Goal: Check status: Check status

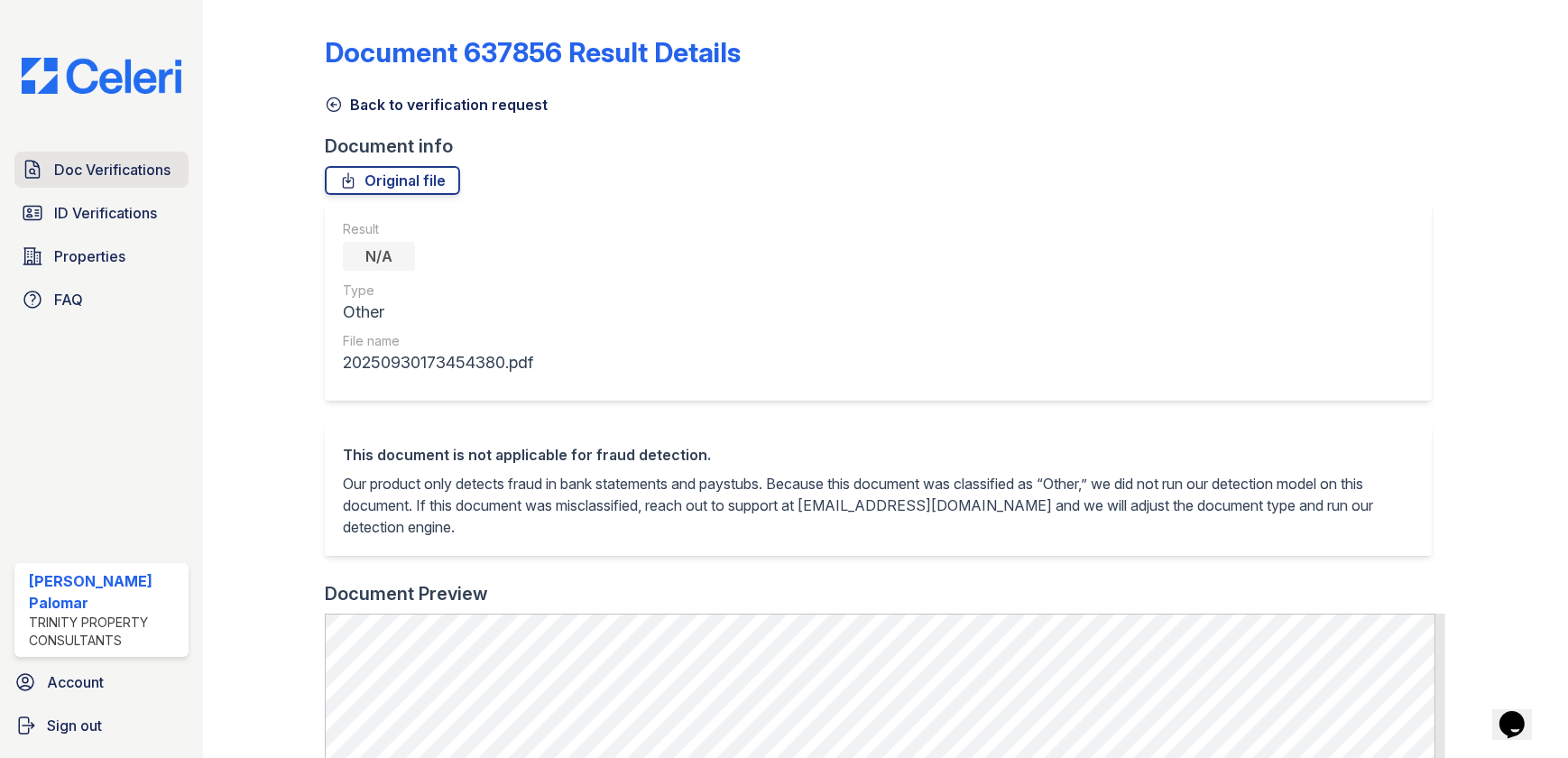
click at [117, 168] on span "Doc Verifications" at bounding box center [112, 169] width 117 height 21
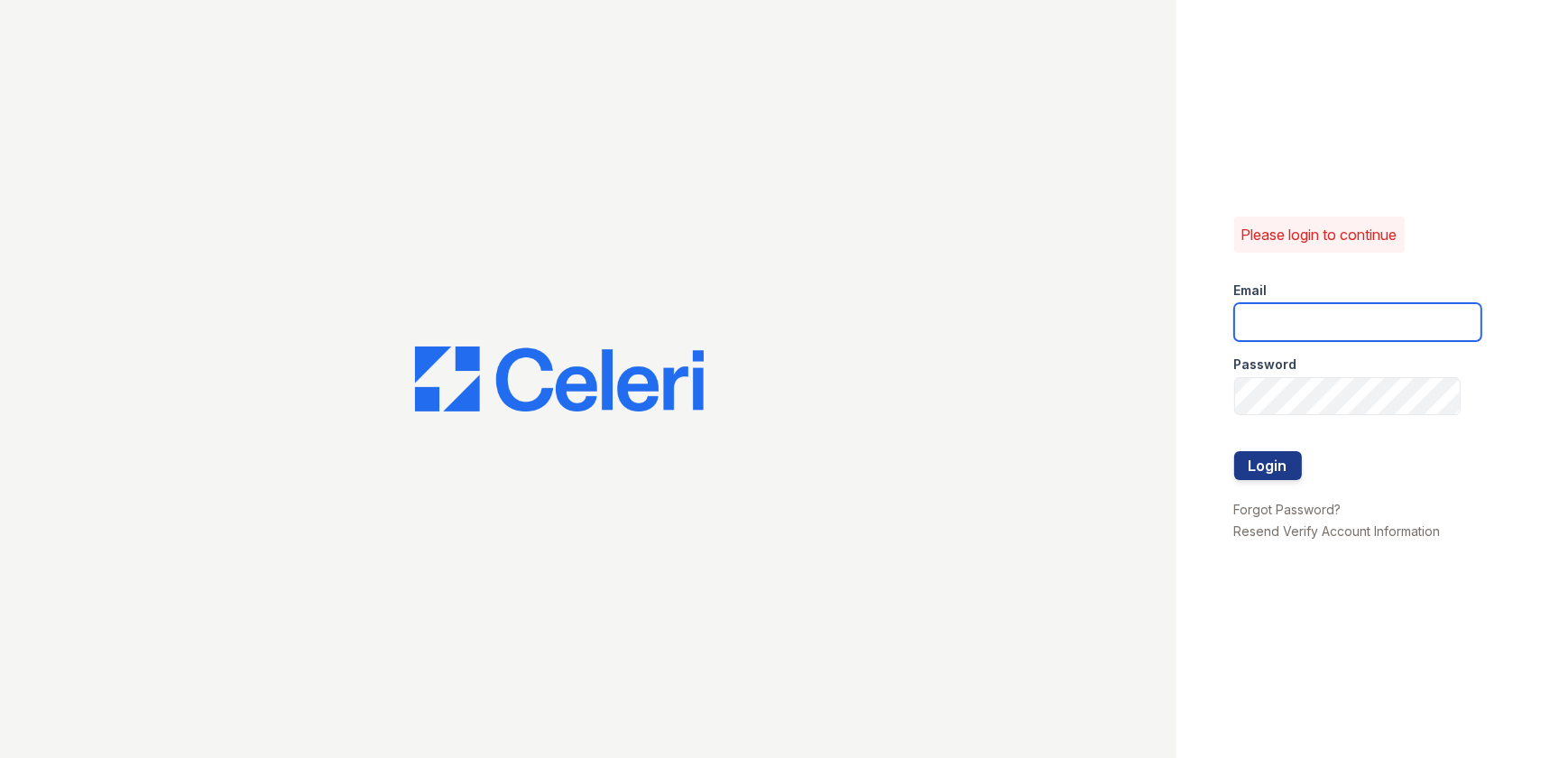
type input "gsencionpalomar@trinity-pm.com"
click at [1275, 463] on button "Login" at bounding box center [1268, 465] width 68 height 29
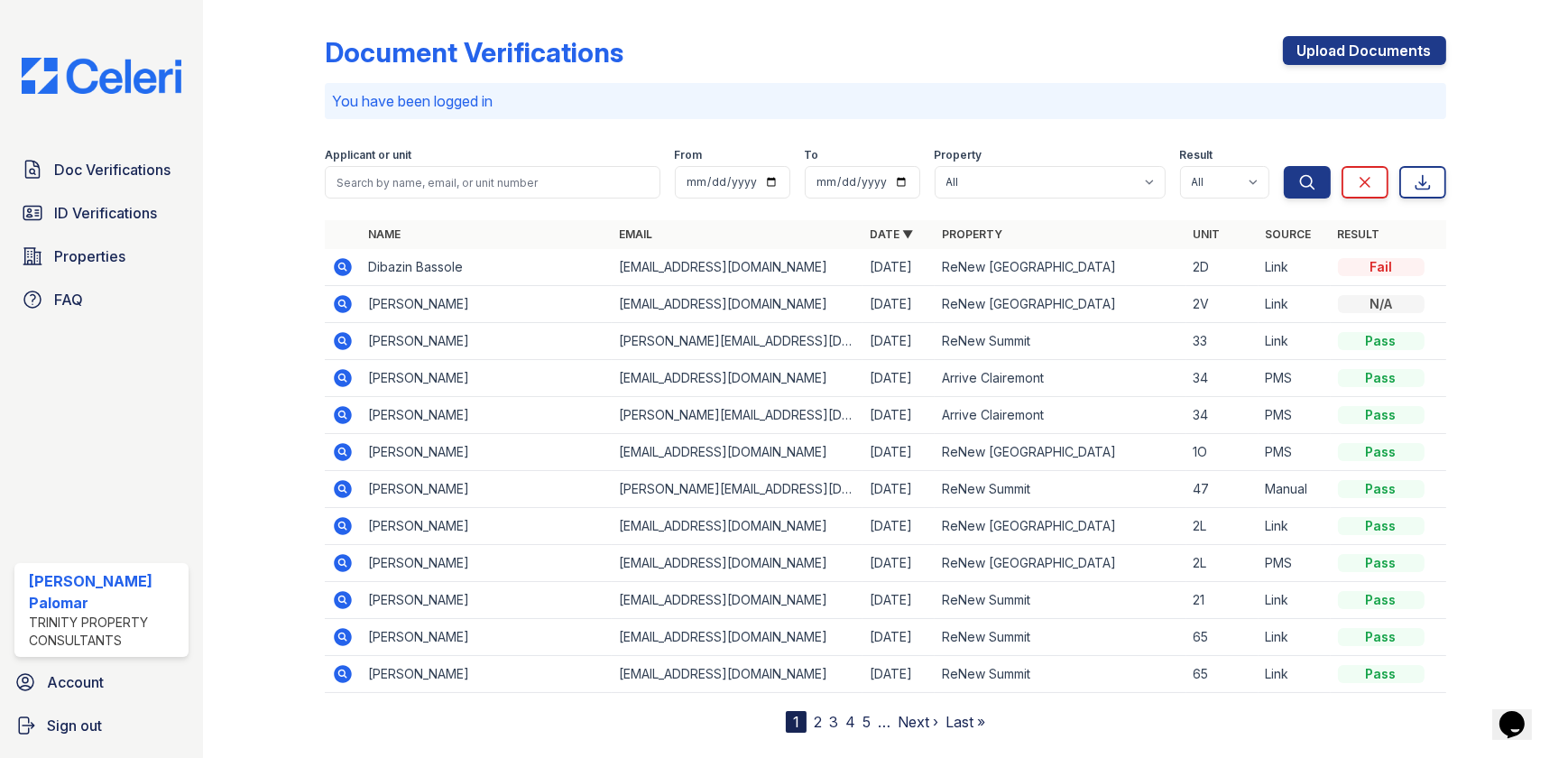
click at [341, 344] on icon at bounding box center [344, 341] width 18 height 18
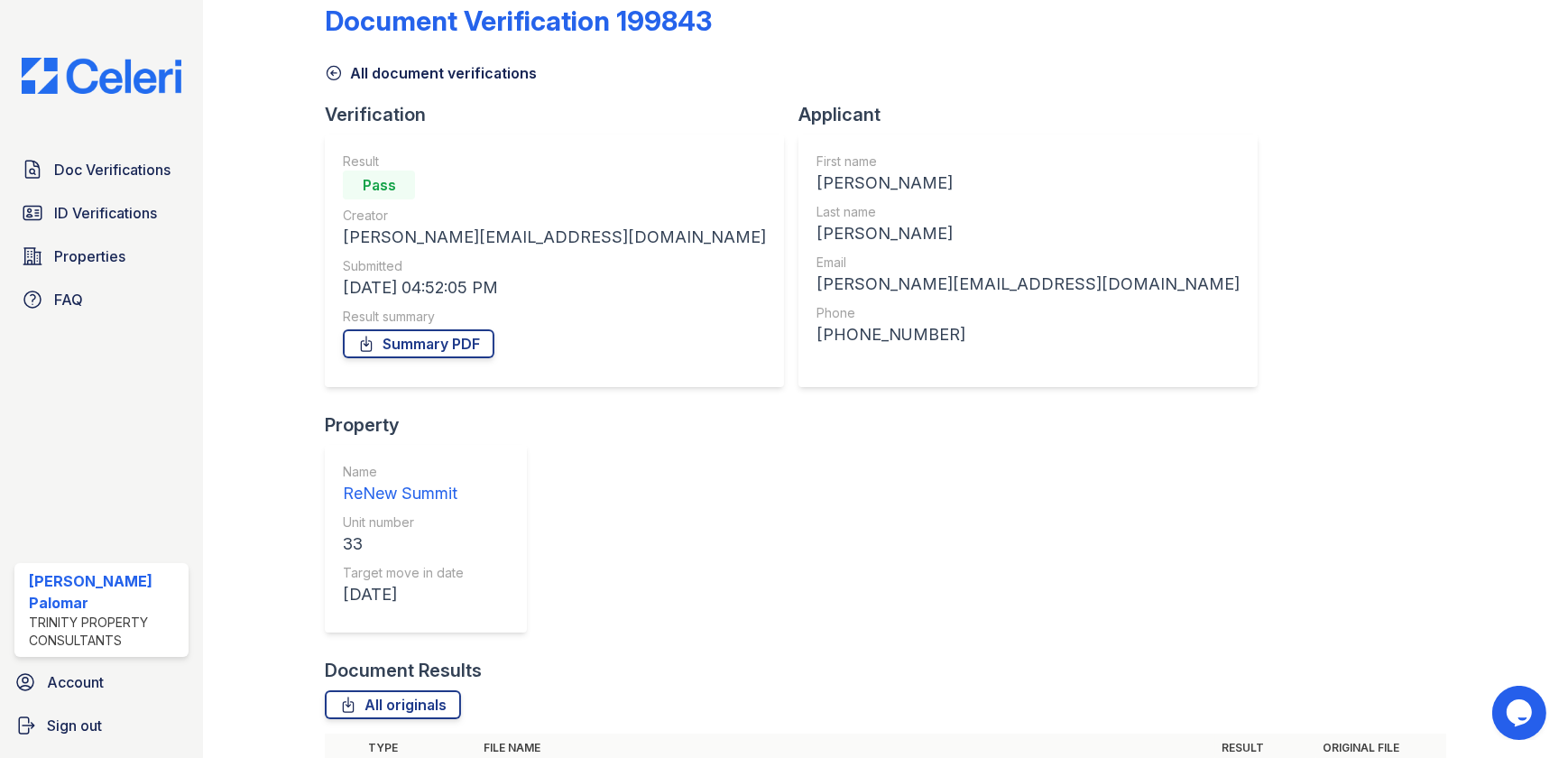
scroll to position [46, 0]
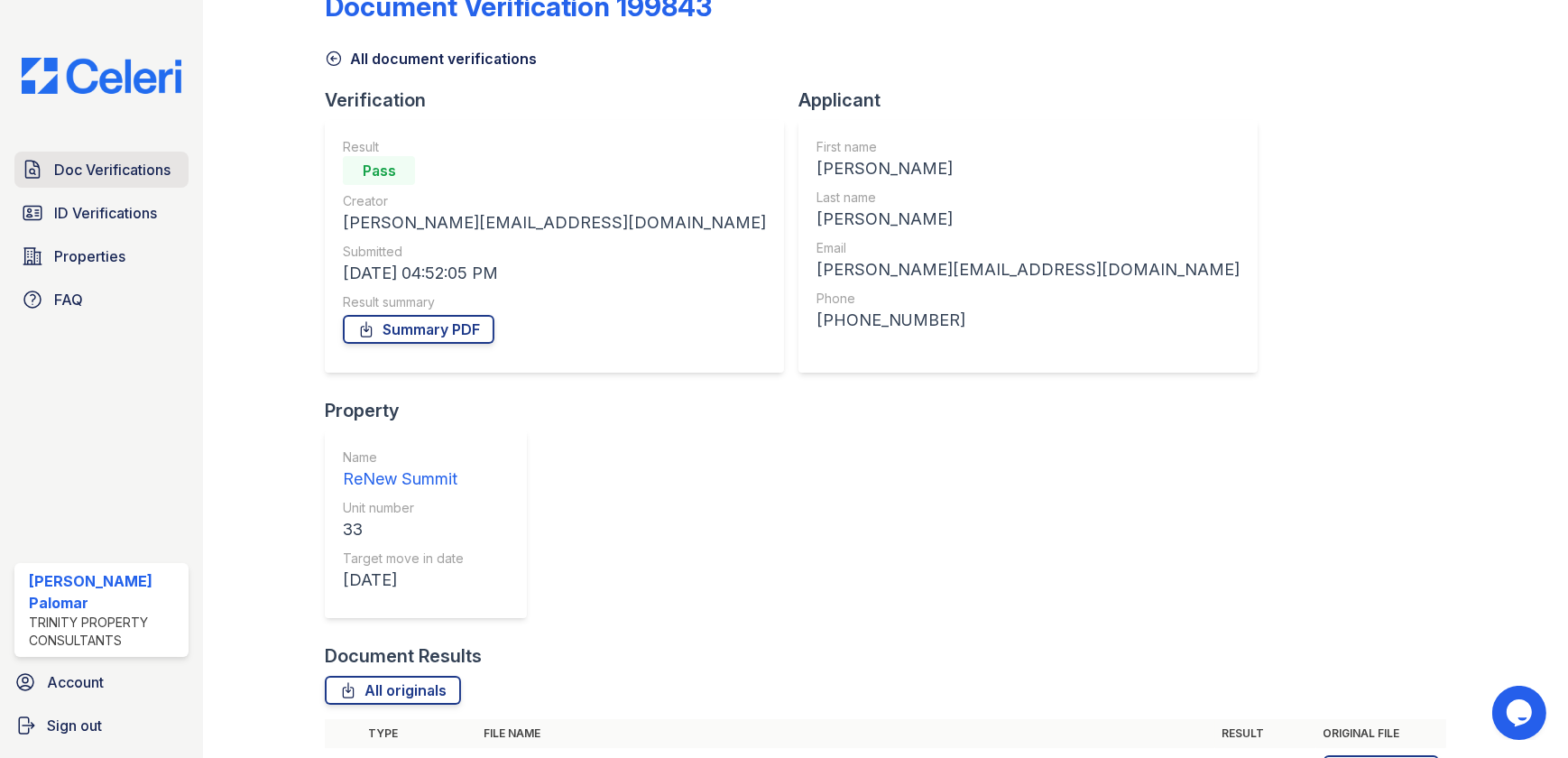
click at [112, 157] on link "Doc Verifications" at bounding box center [101, 169] width 174 height 36
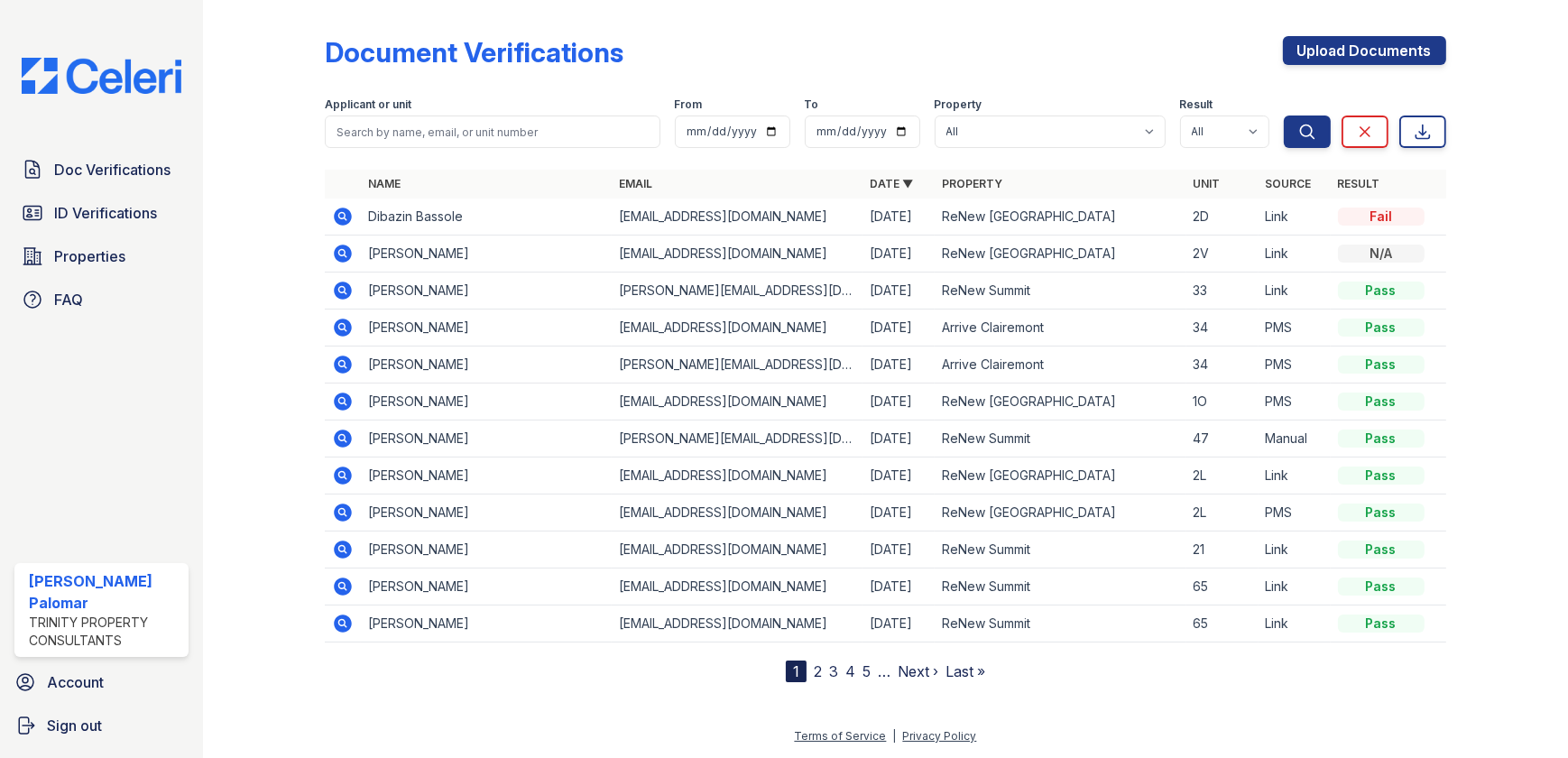
click at [343, 211] on icon at bounding box center [344, 216] width 18 height 18
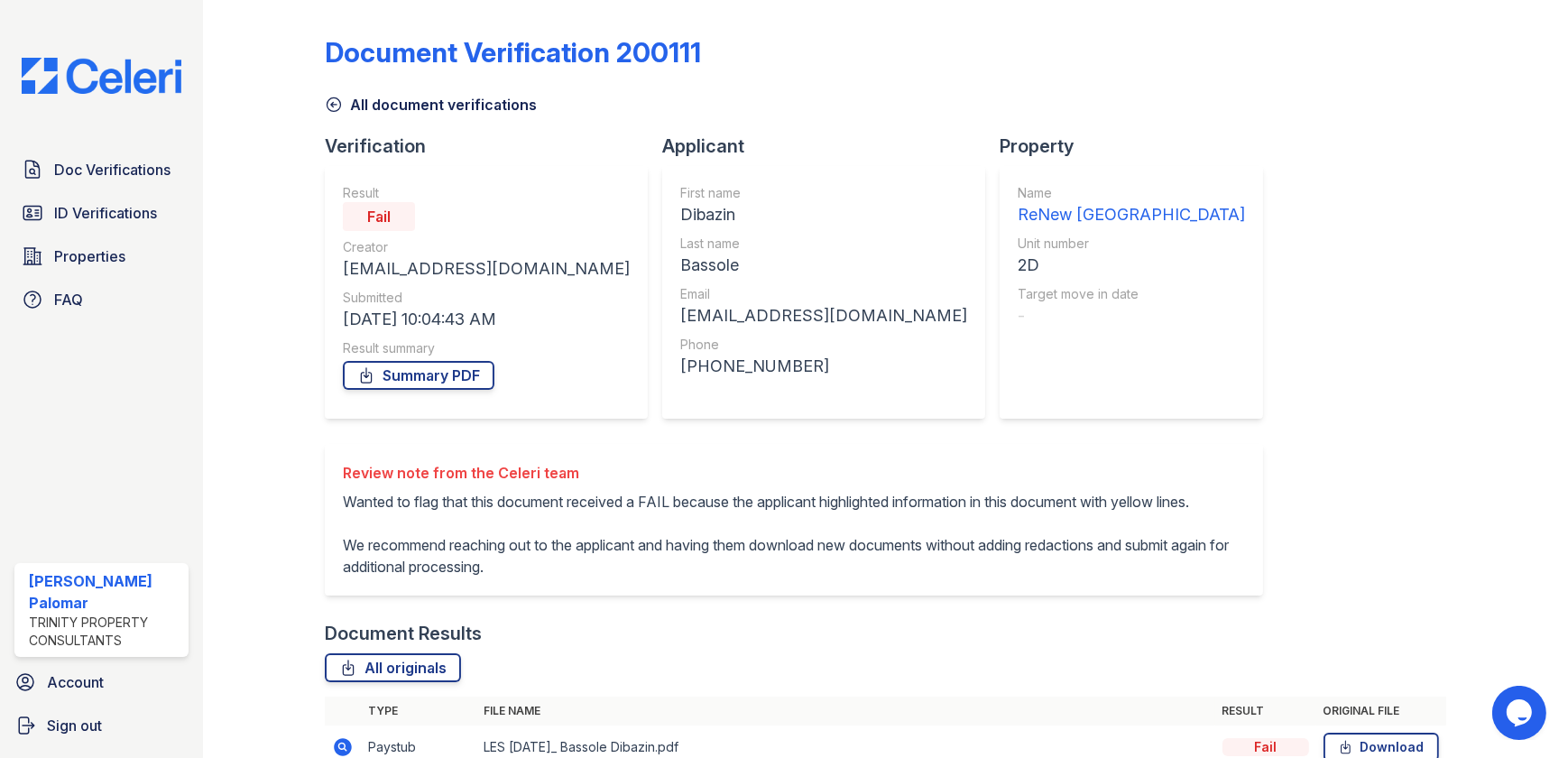
click at [398, 107] on link "All document verifications" at bounding box center [431, 104] width 212 height 21
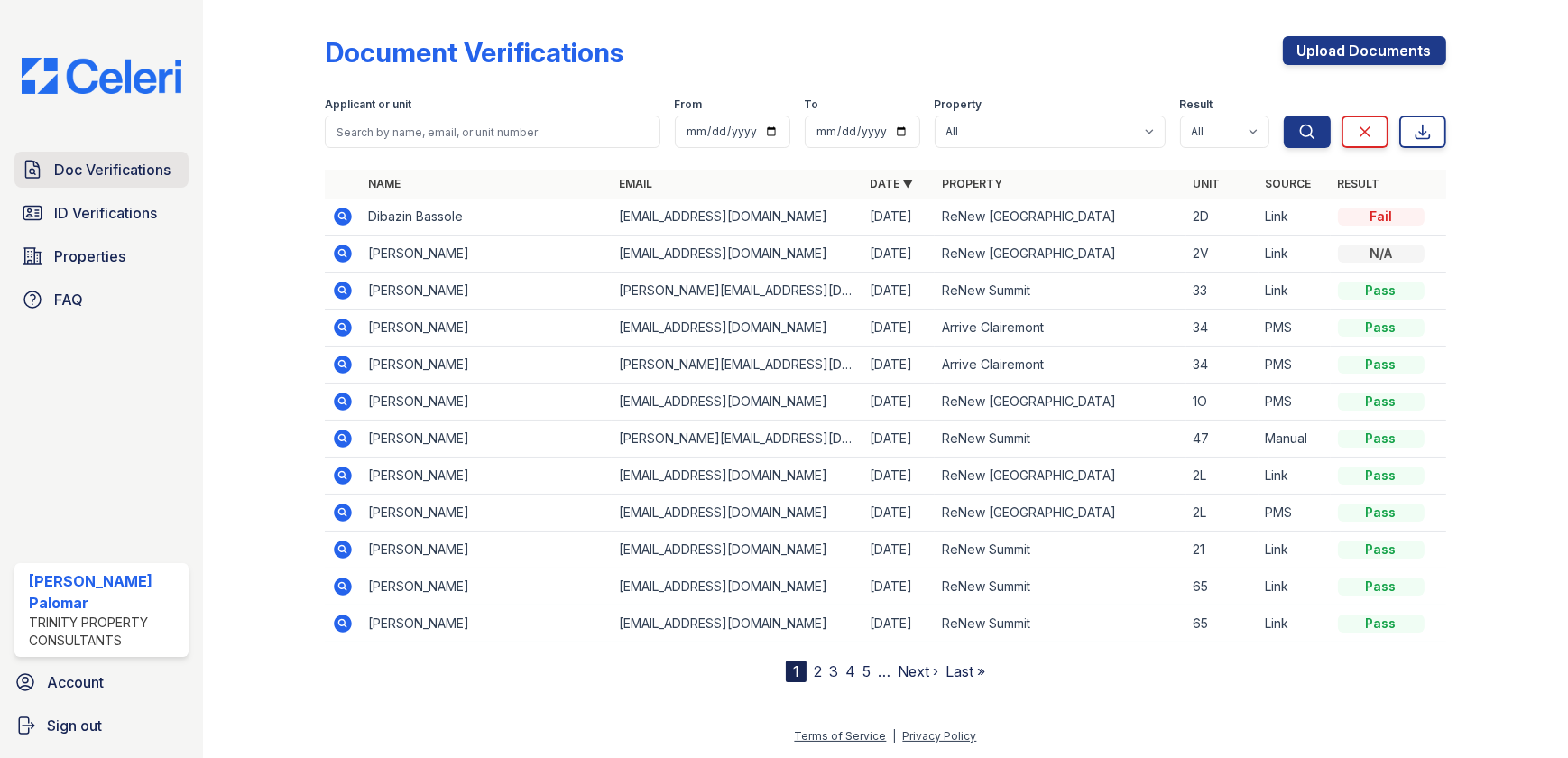
click at [131, 175] on span "Doc Verifications" at bounding box center [112, 169] width 117 height 21
drag, startPoint x: 117, startPoint y: 208, endPoint x: 158, endPoint y: 209, distance: 41.0
click at [117, 208] on span "ID Verifications" at bounding box center [105, 212] width 103 height 21
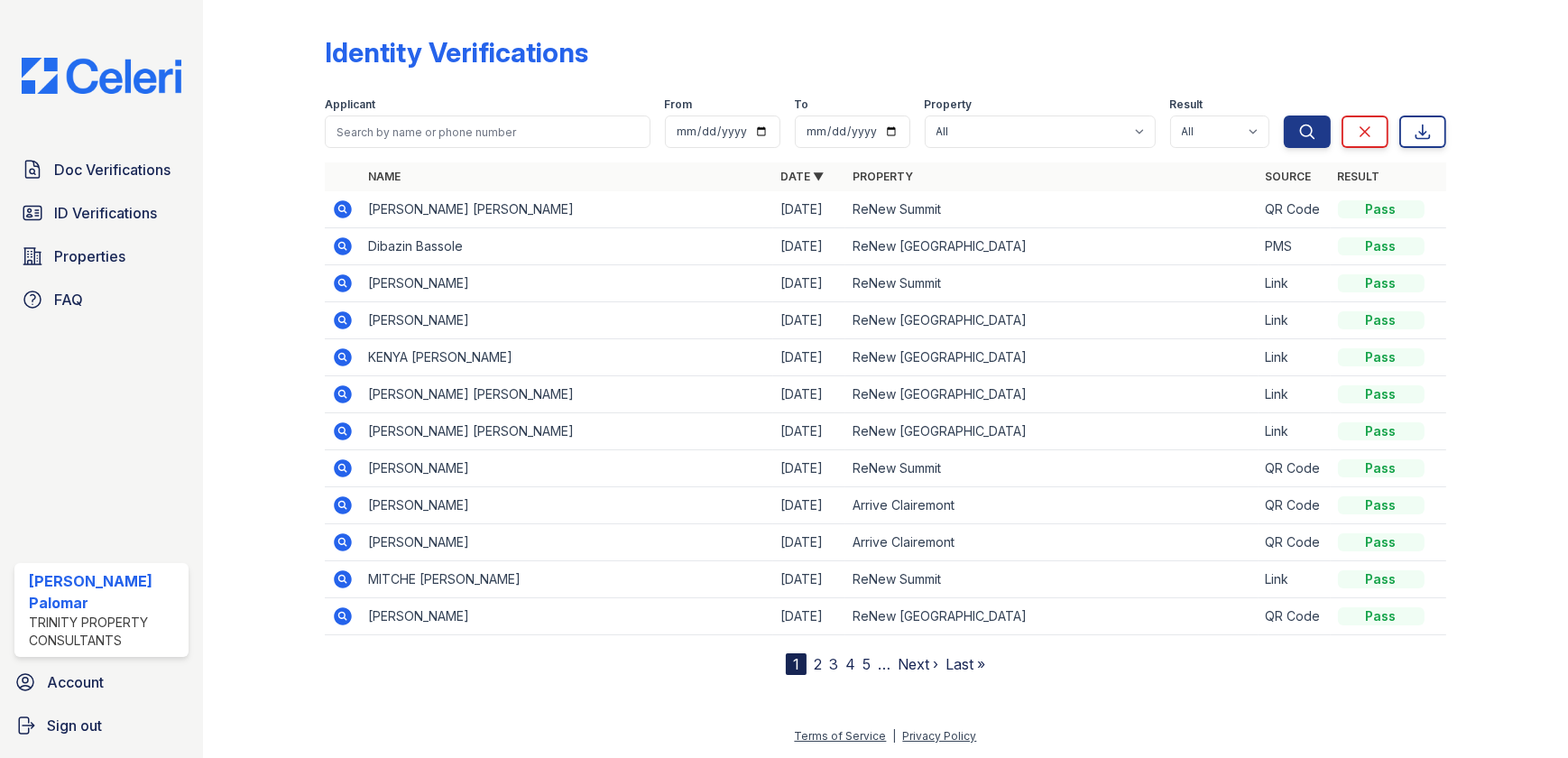
click at [344, 467] on icon at bounding box center [343, 468] width 21 height 21
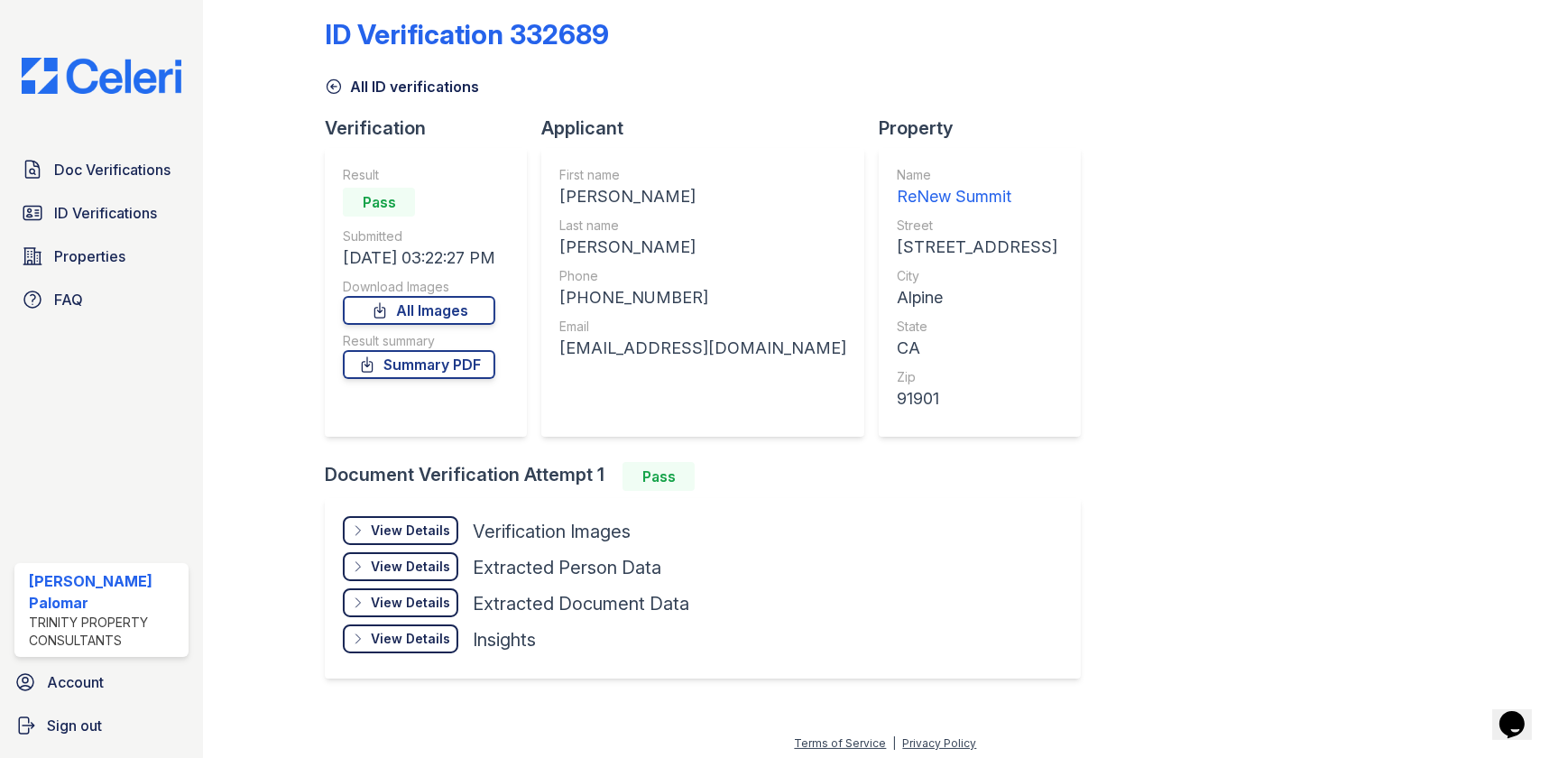
scroll to position [23, 0]
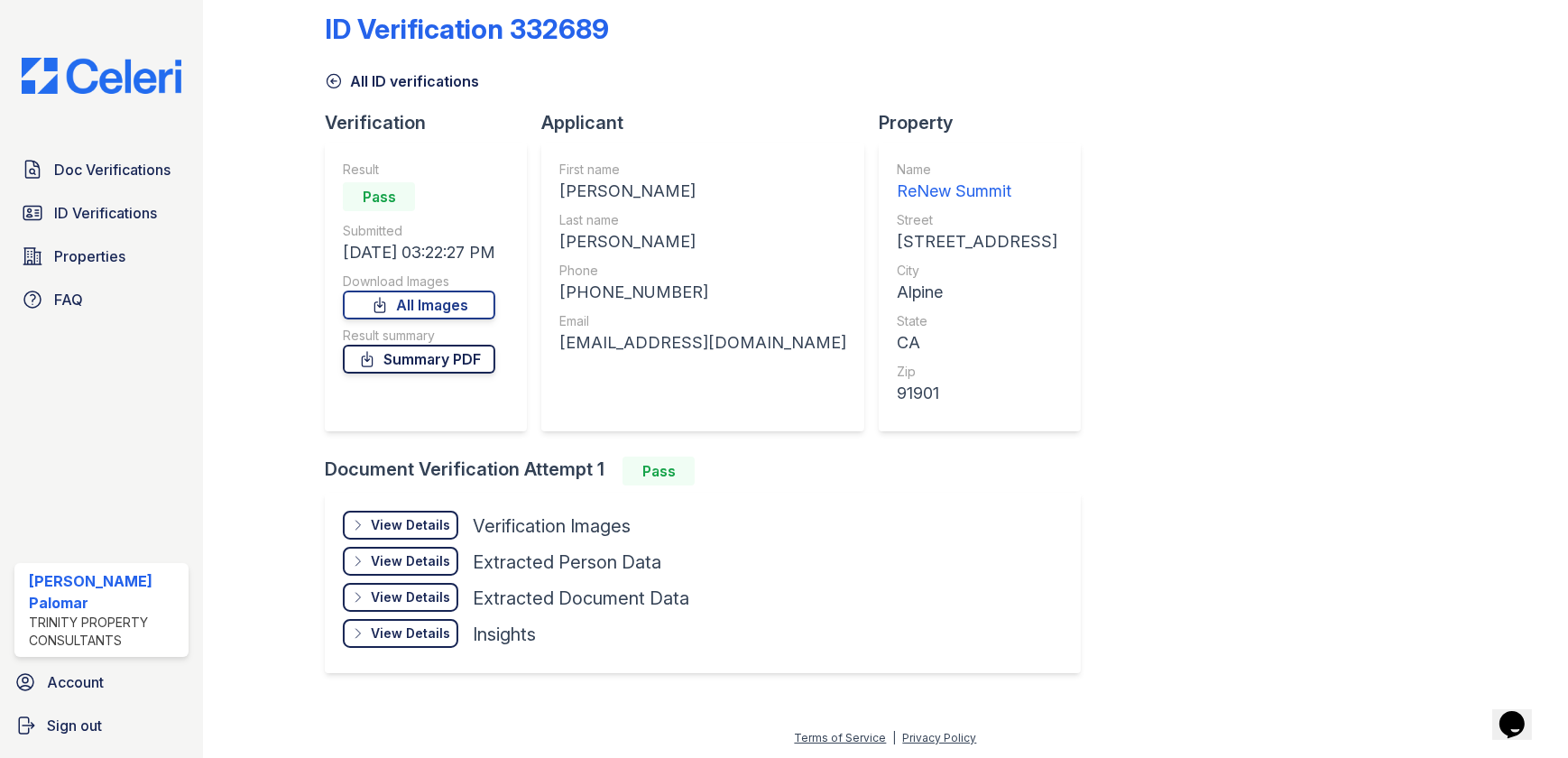
click at [462, 365] on link "Summary PDF" at bounding box center [419, 359] width 153 height 29
click at [436, 520] on div "View Details" at bounding box center [410, 525] width 79 height 18
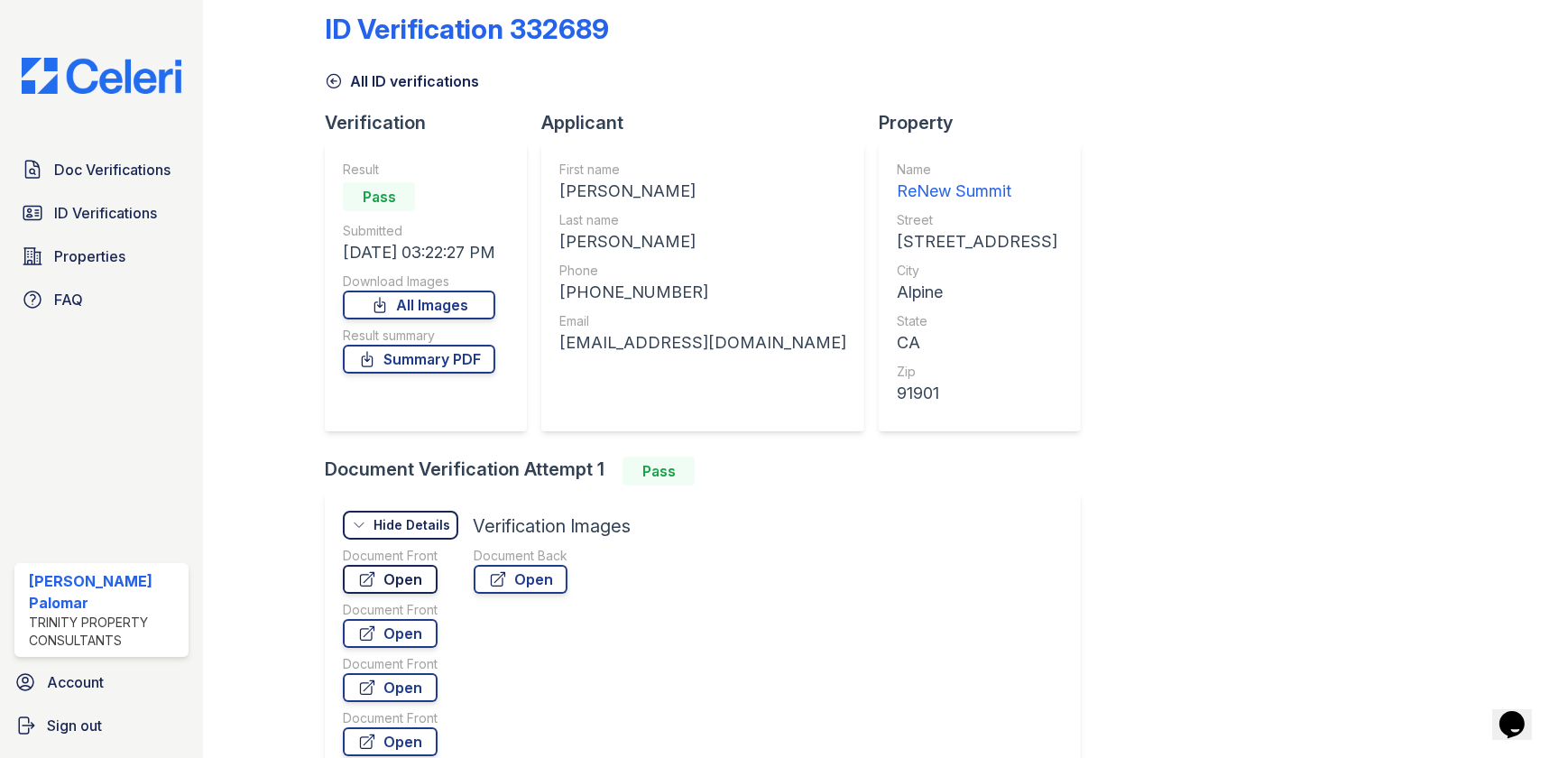
click at [413, 576] on link "Open" at bounding box center [390, 579] width 95 height 29
click at [522, 576] on link "Open" at bounding box center [520, 579] width 94 height 29
click at [116, 172] on span "Doc Verifications" at bounding box center [112, 169] width 117 height 21
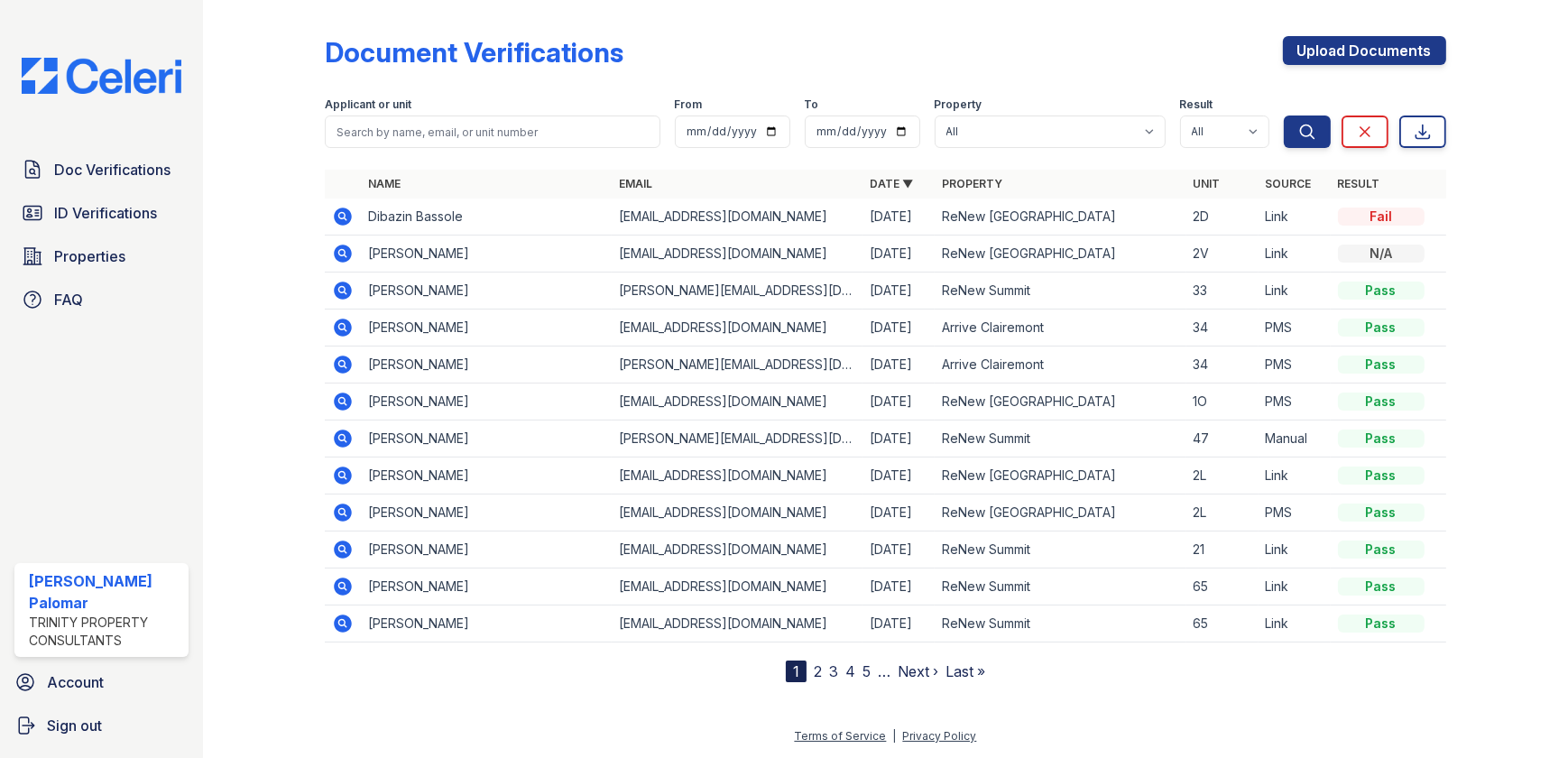
click at [339, 296] on icon at bounding box center [344, 291] width 18 height 18
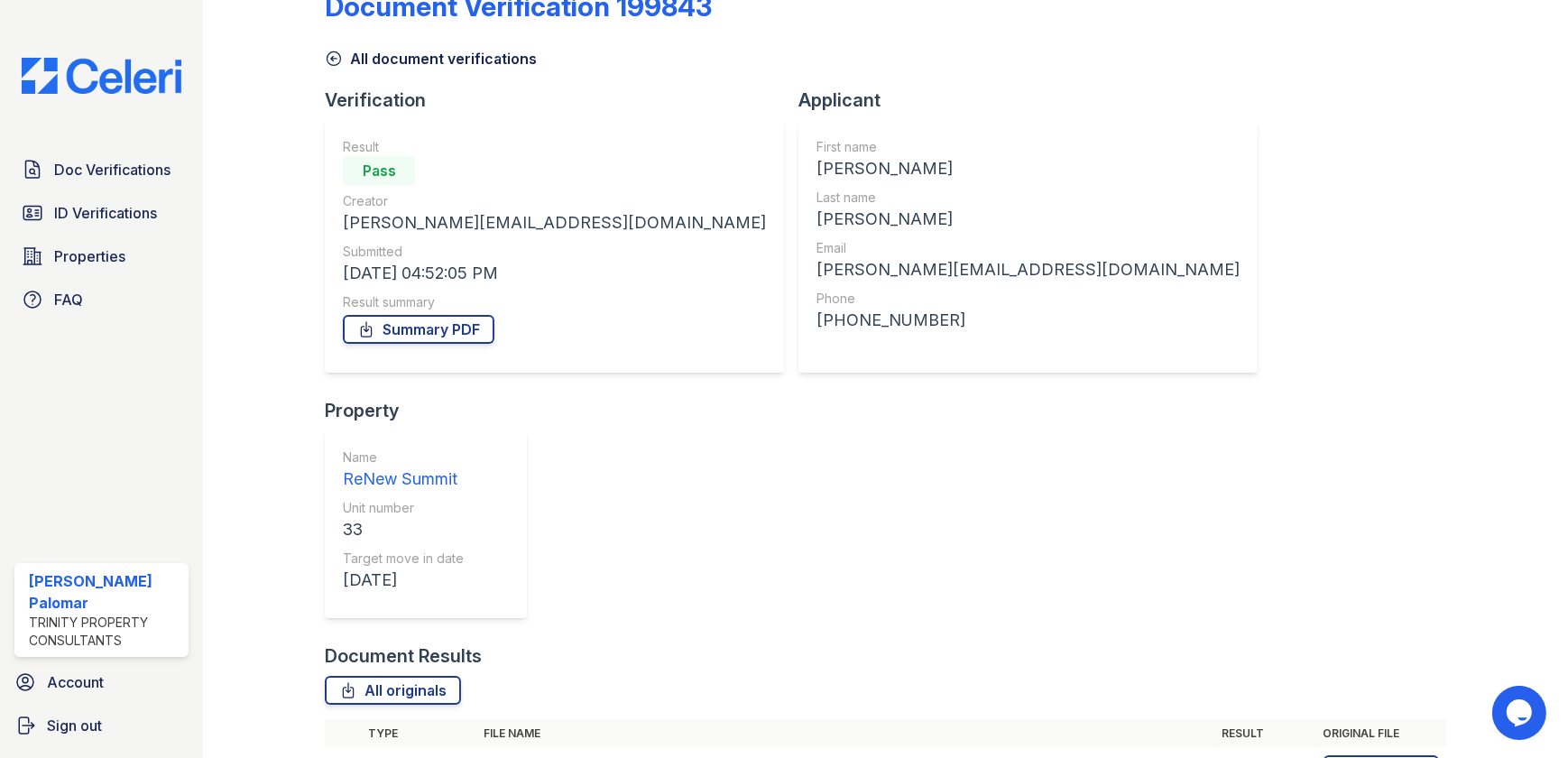
click at [342, 757] on icon at bounding box center [342, 768] width 5 height 5
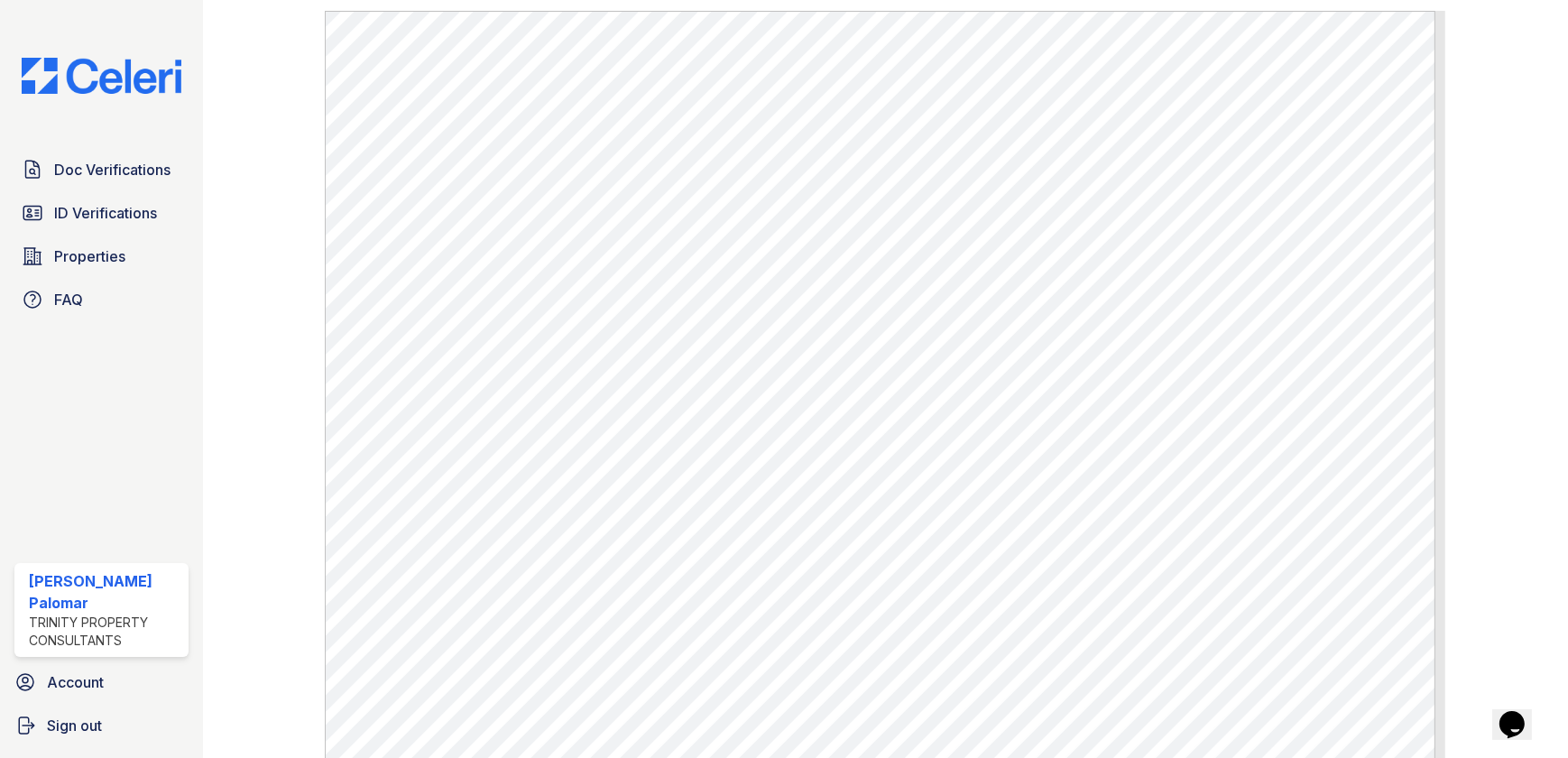
scroll to position [986, 0]
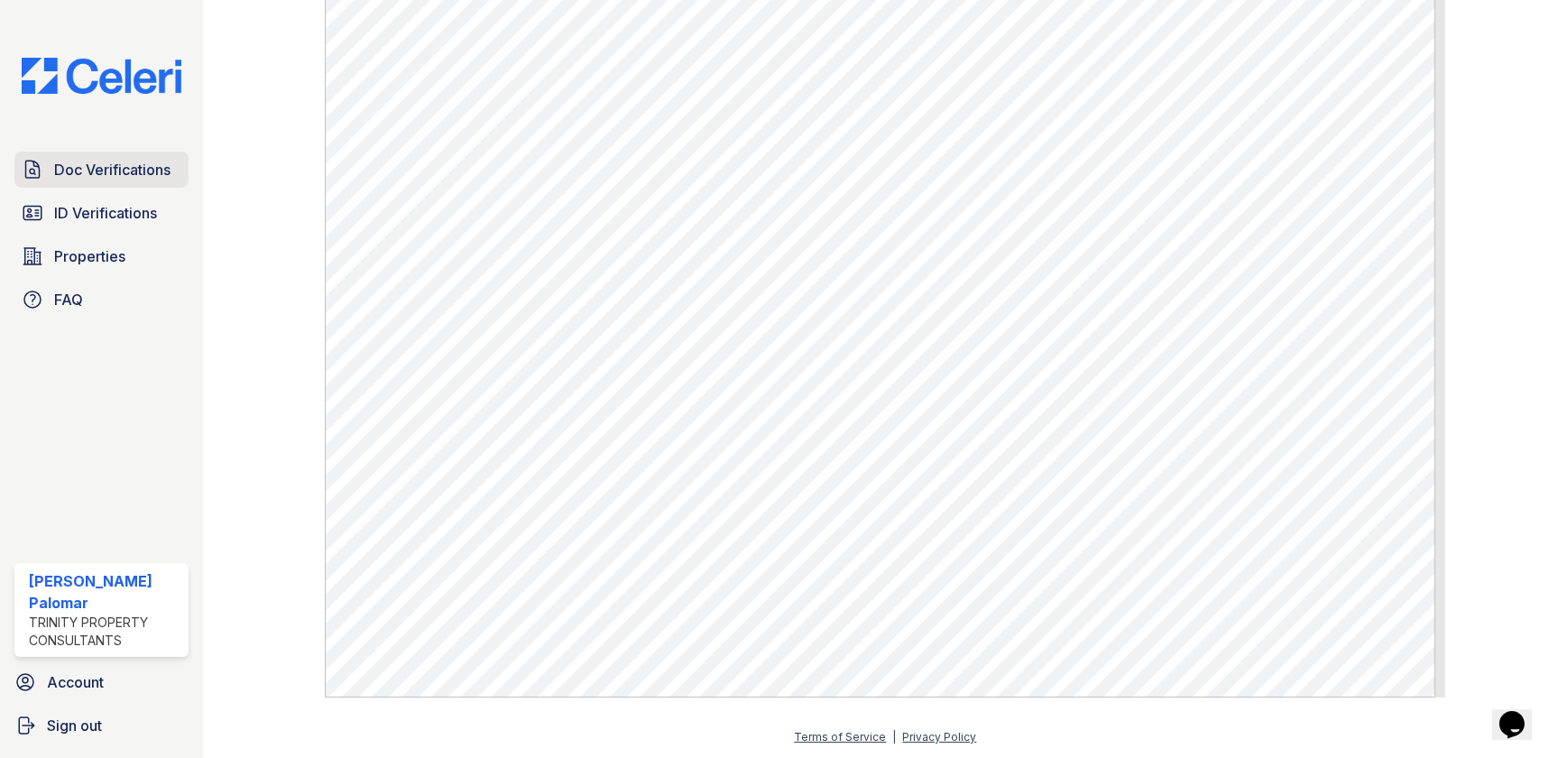
click at [113, 175] on span "Doc Verifications" at bounding box center [112, 169] width 117 height 21
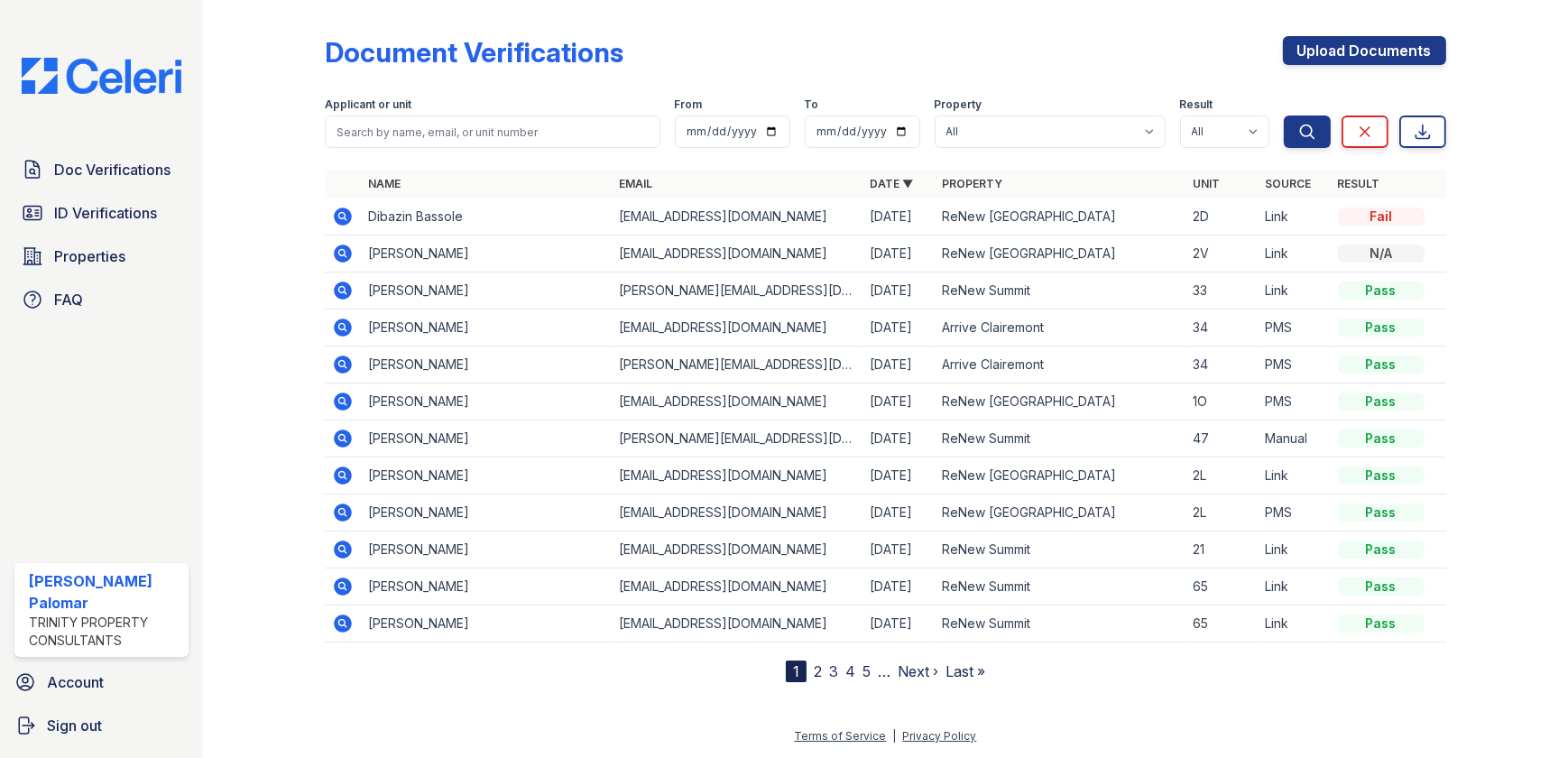
click at [343, 292] on icon at bounding box center [343, 291] width 21 height 21
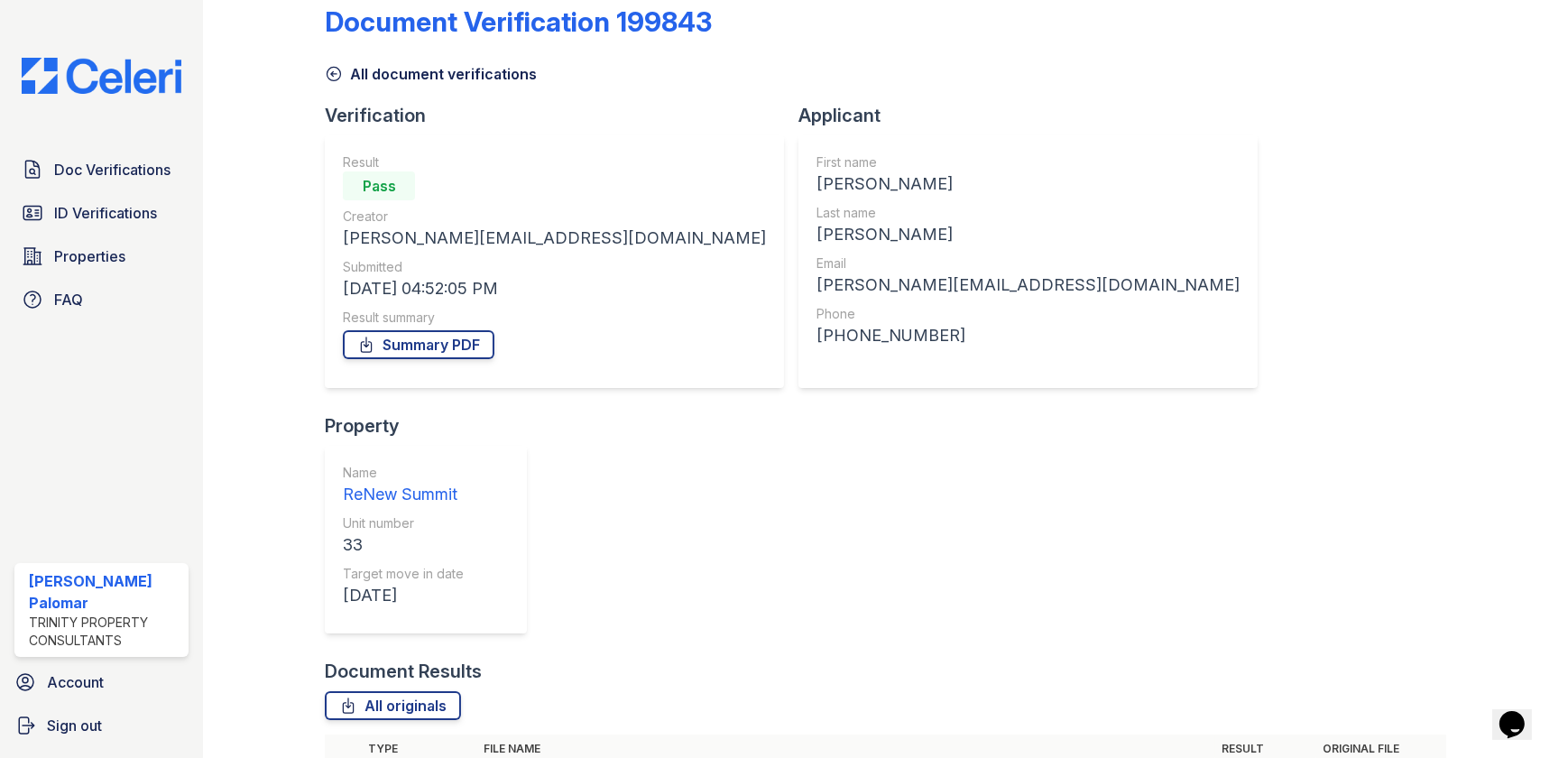
scroll to position [46, 0]
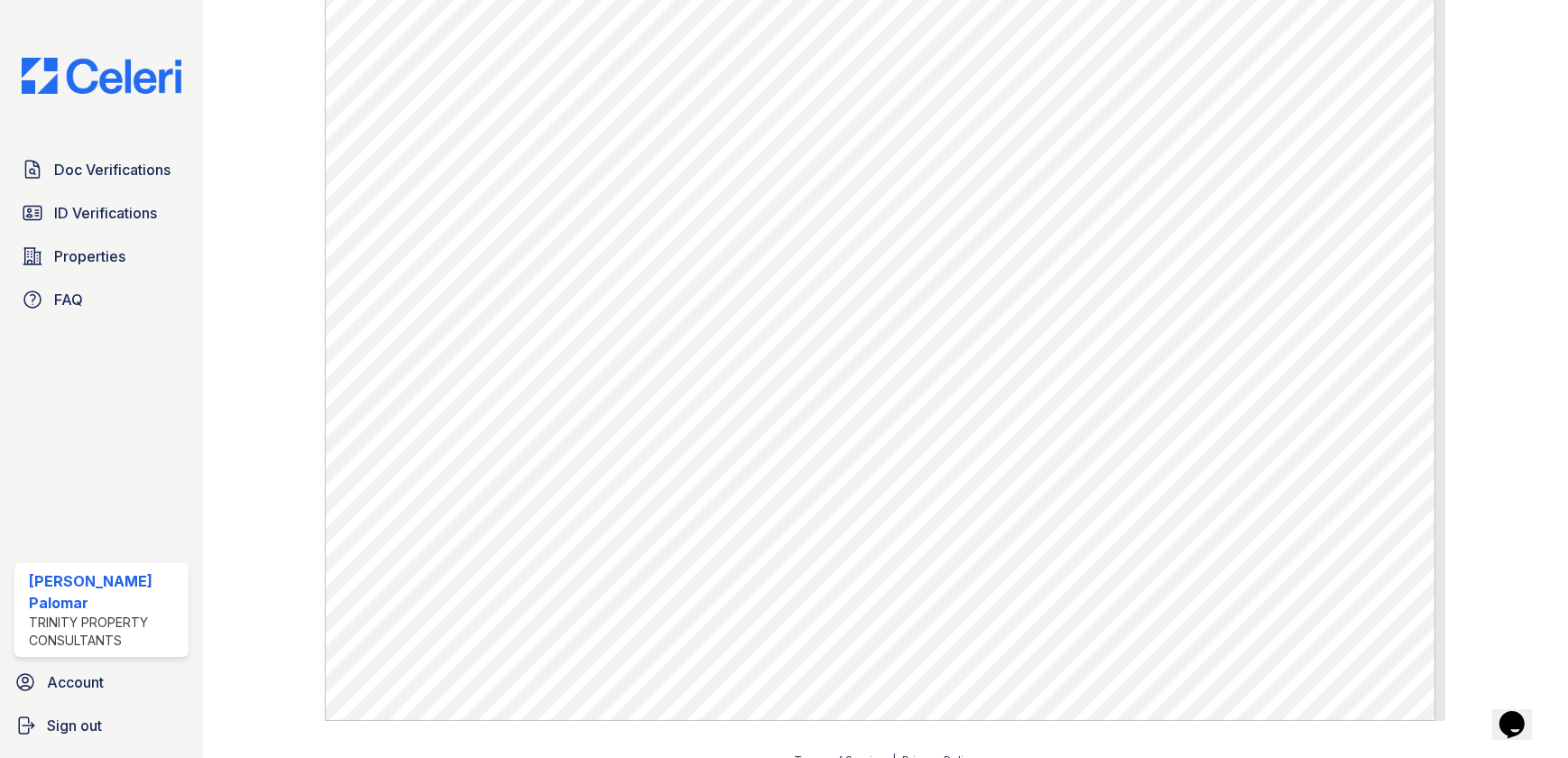
scroll to position [986, 0]
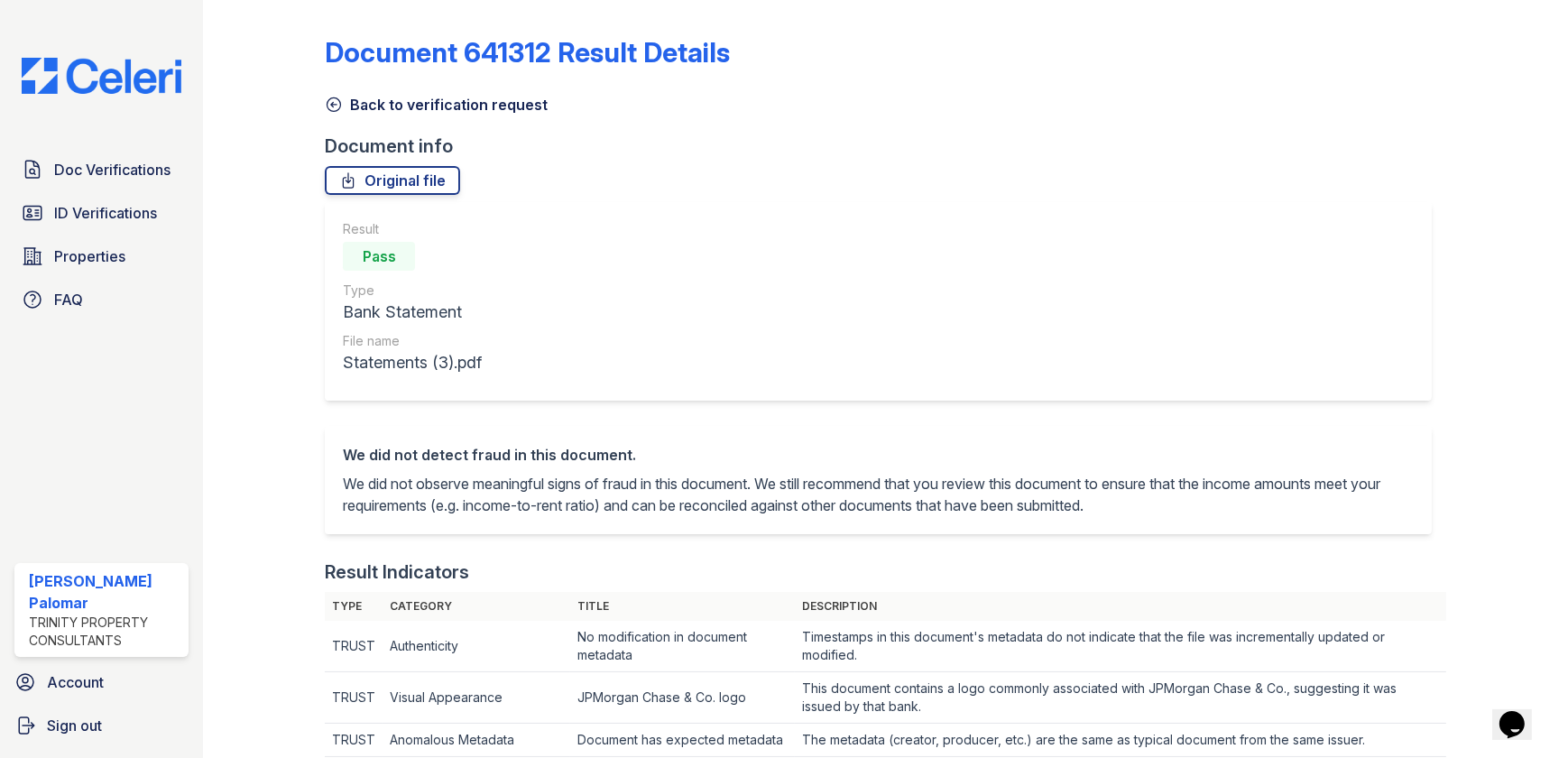
click at [459, 109] on link "Back to verification request" at bounding box center [435, 104] width 223 height 21
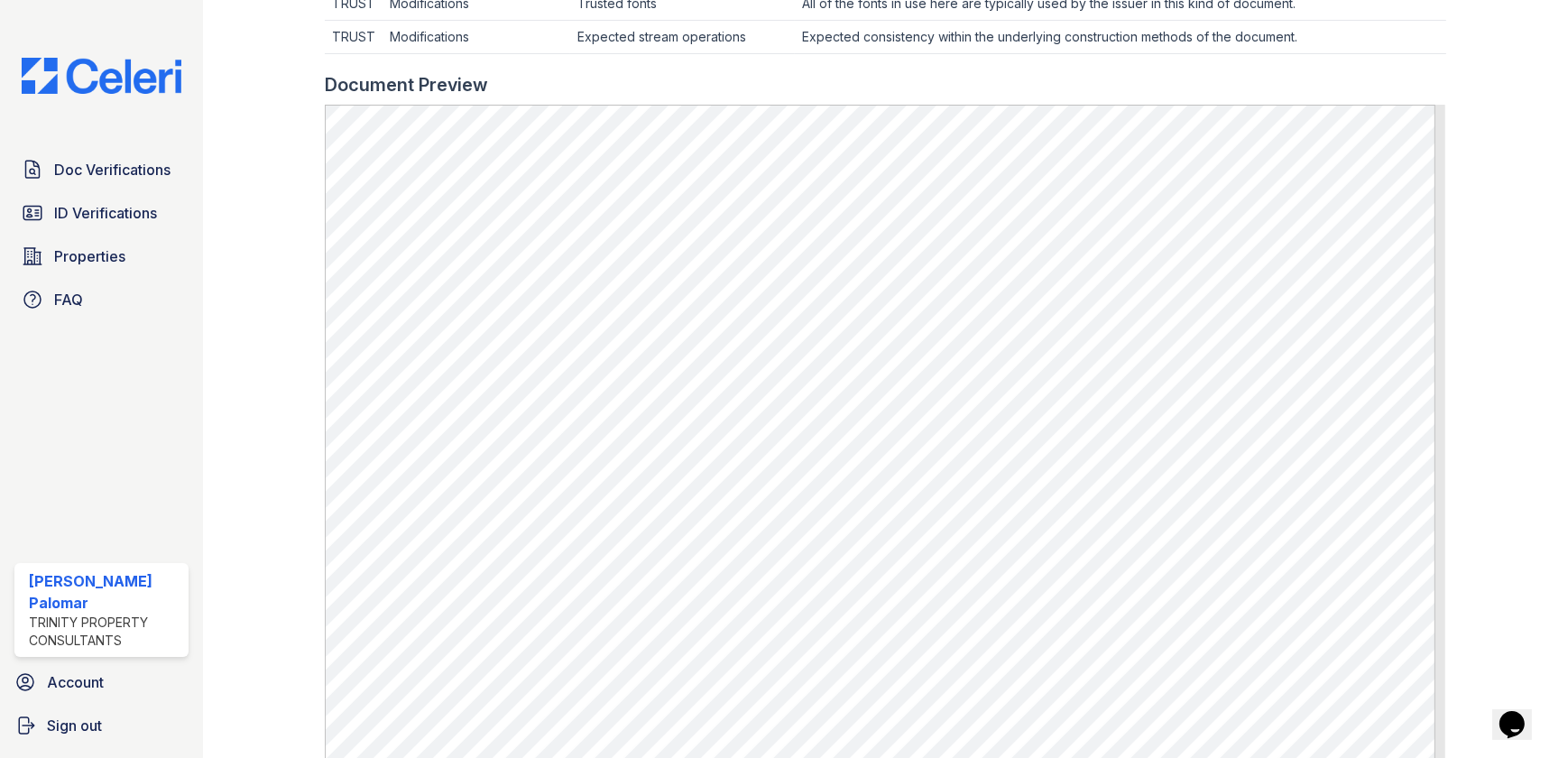
scroll to position [902, 0]
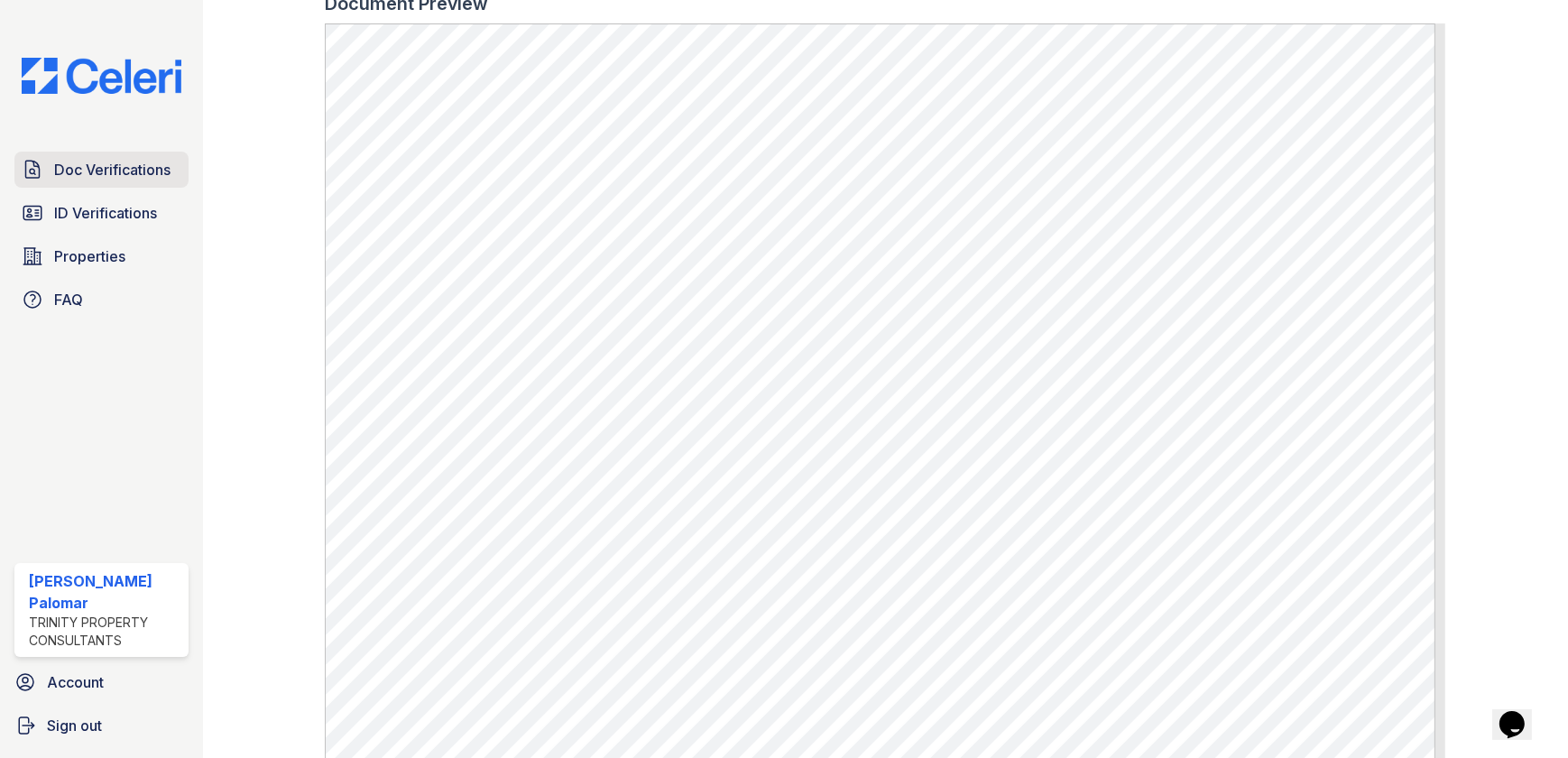
click at [103, 158] on span "Doc Verifications" at bounding box center [112, 169] width 117 height 21
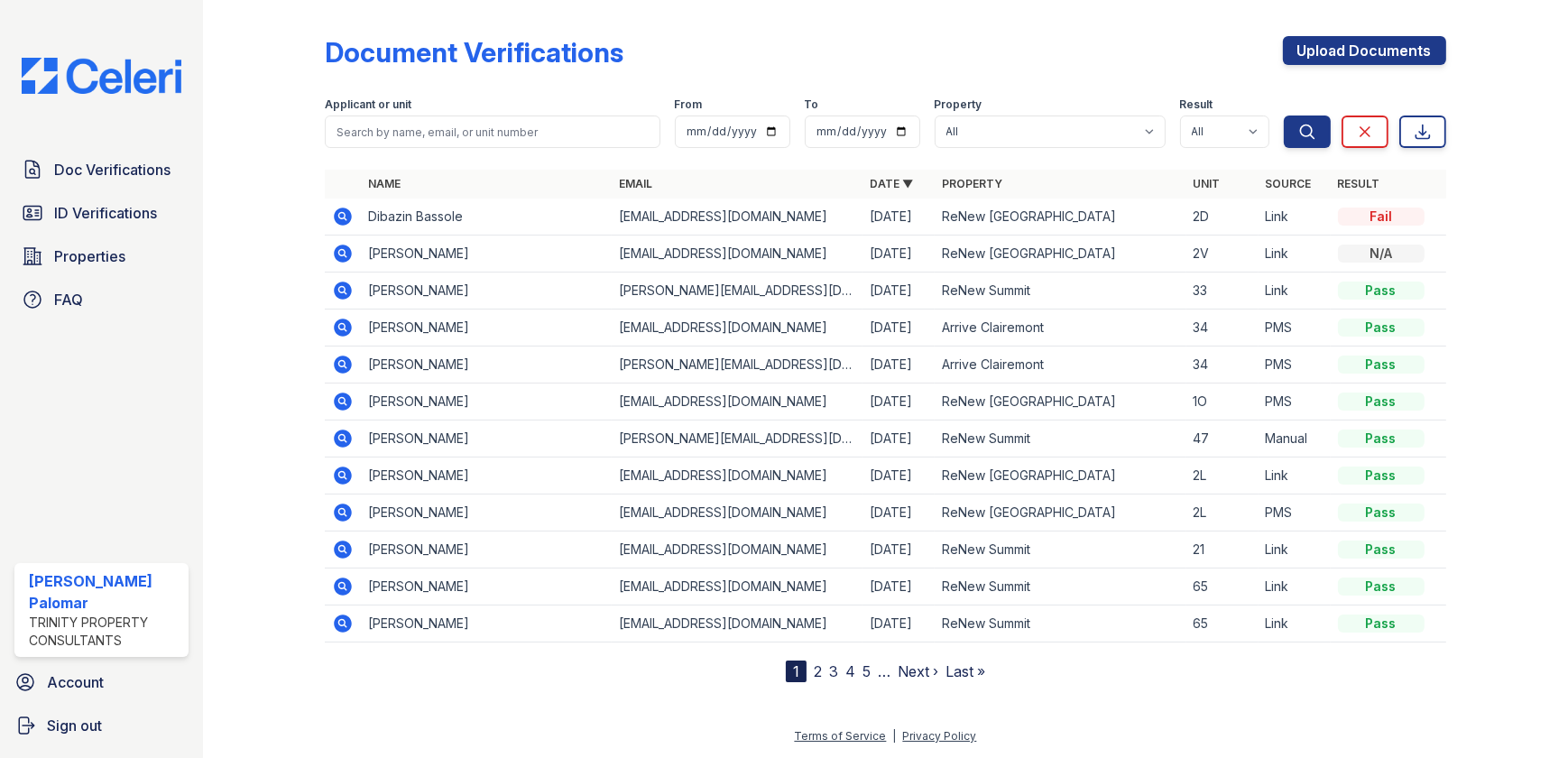
click at [348, 290] on icon at bounding box center [344, 291] width 18 height 18
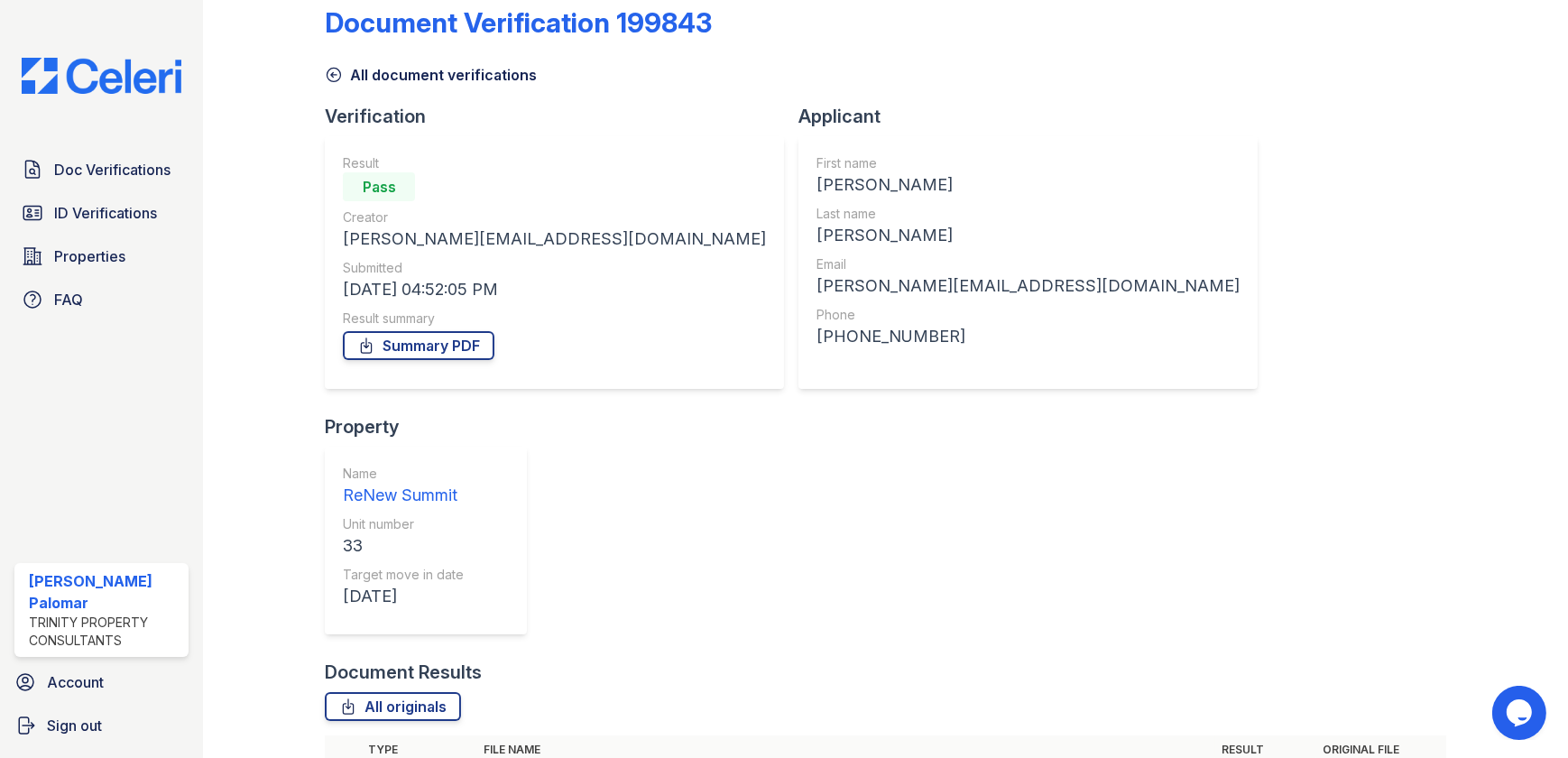
scroll to position [46, 0]
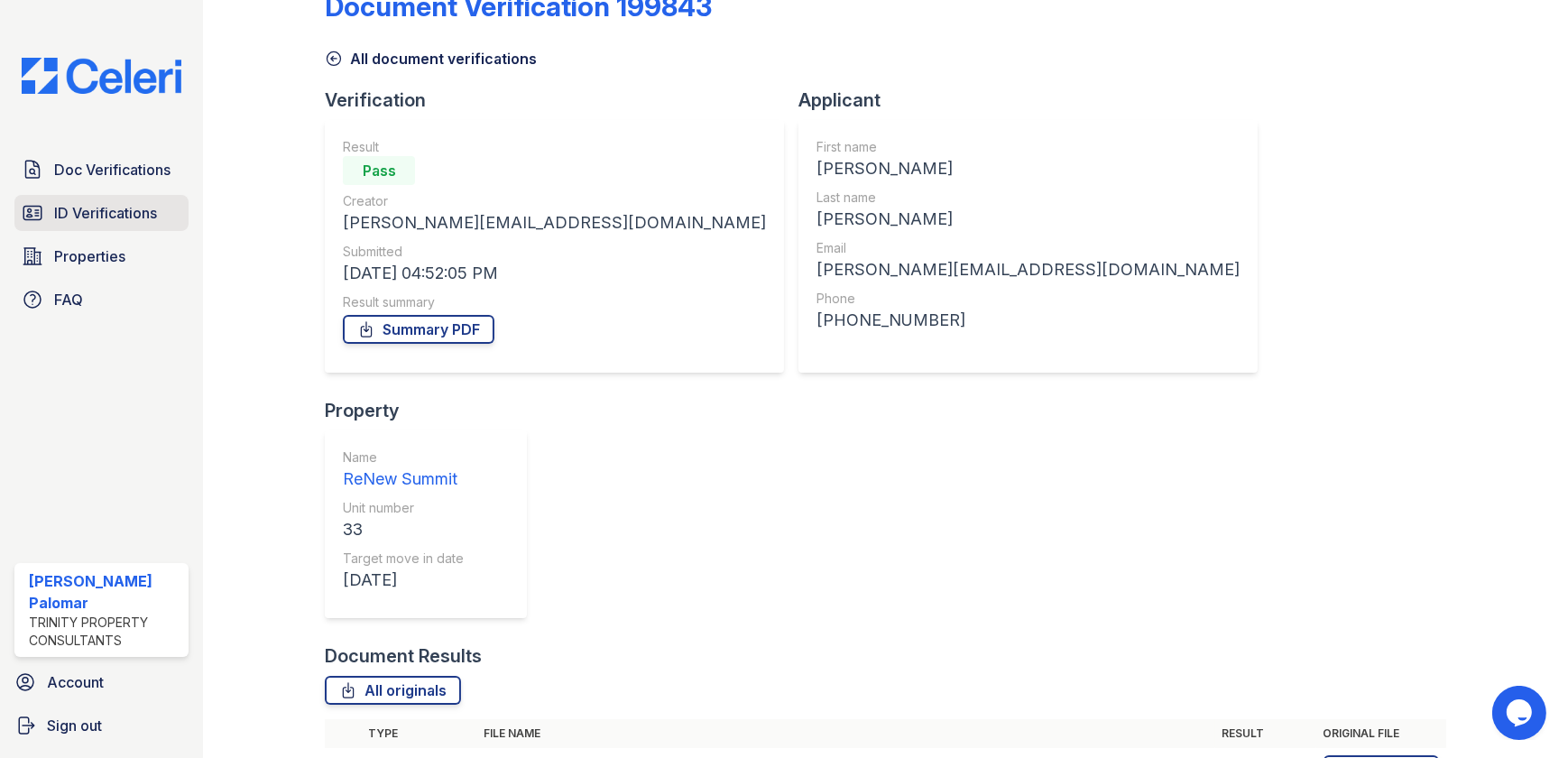
click at [123, 227] on link "ID Verifications" at bounding box center [101, 212] width 174 height 36
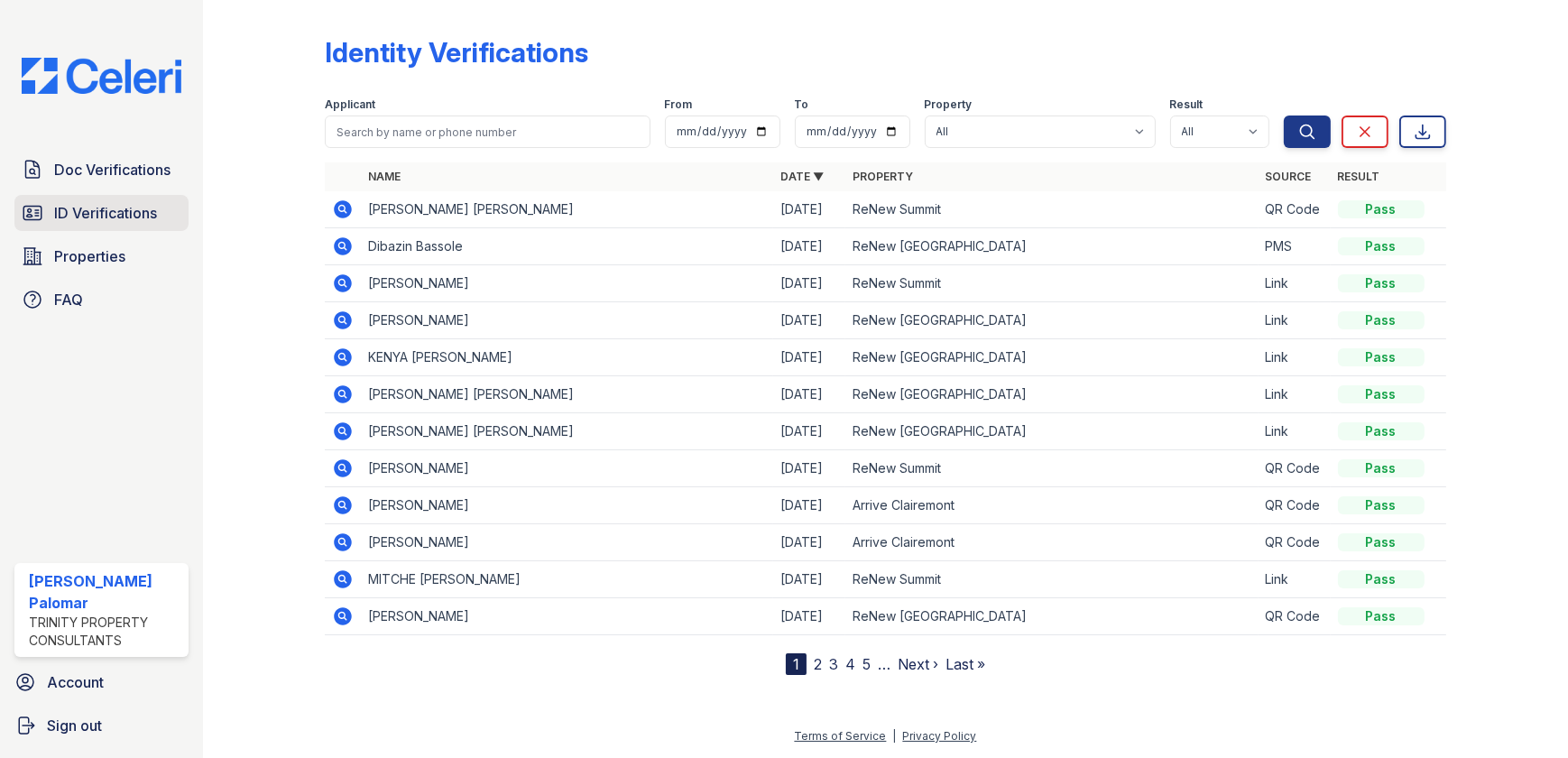
click at [157, 207] on span "ID Verifications" at bounding box center [105, 212] width 103 height 21
click at [137, 172] on span "Doc Verifications" at bounding box center [112, 169] width 117 height 21
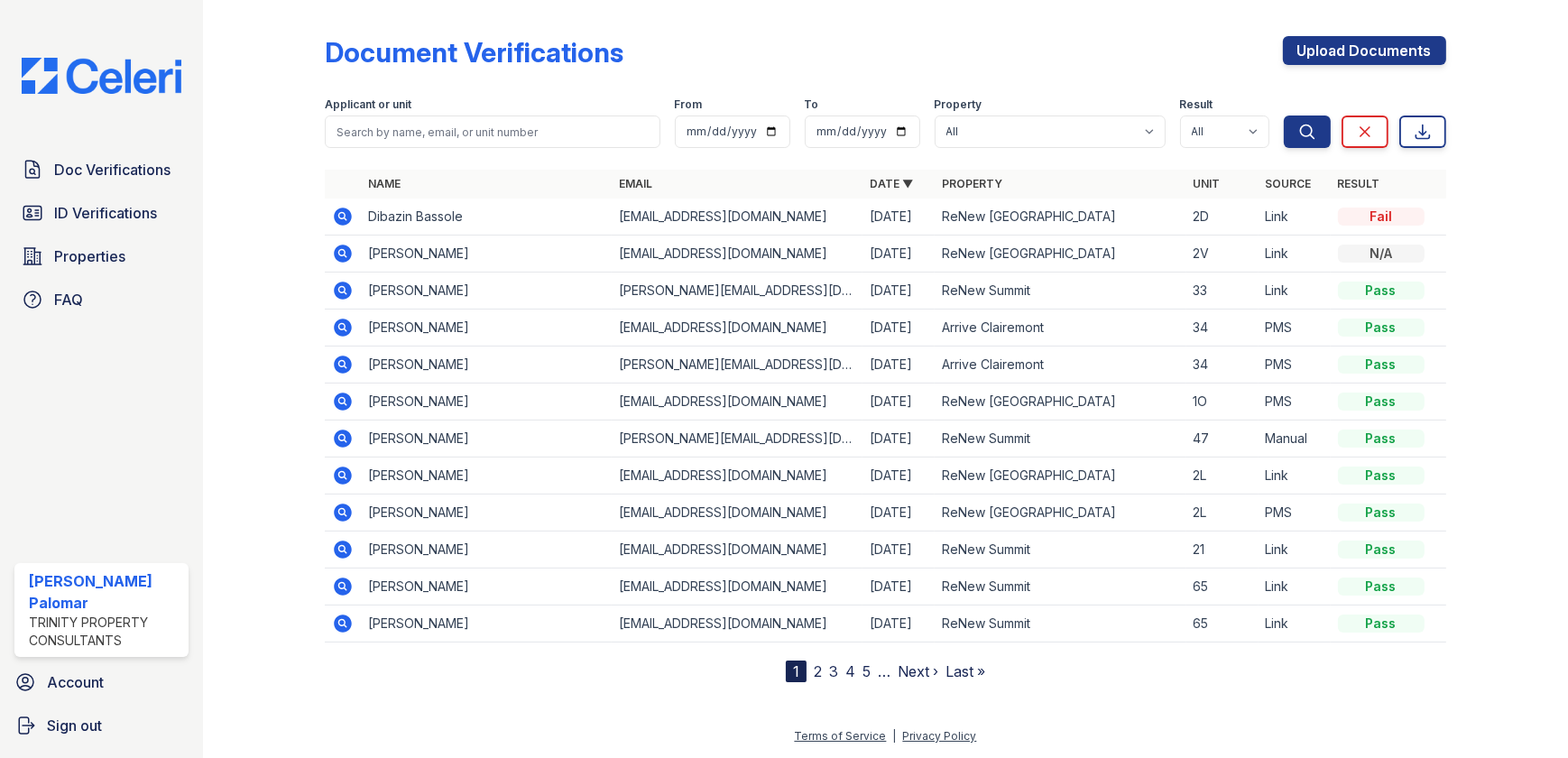
click at [137, 172] on span "Doc Verifications" at bounding box center [112, 169] width 117 height 21
click at [138, 202] on span "ID Verifications" at bounding box center [105, 212] width 103 height 21
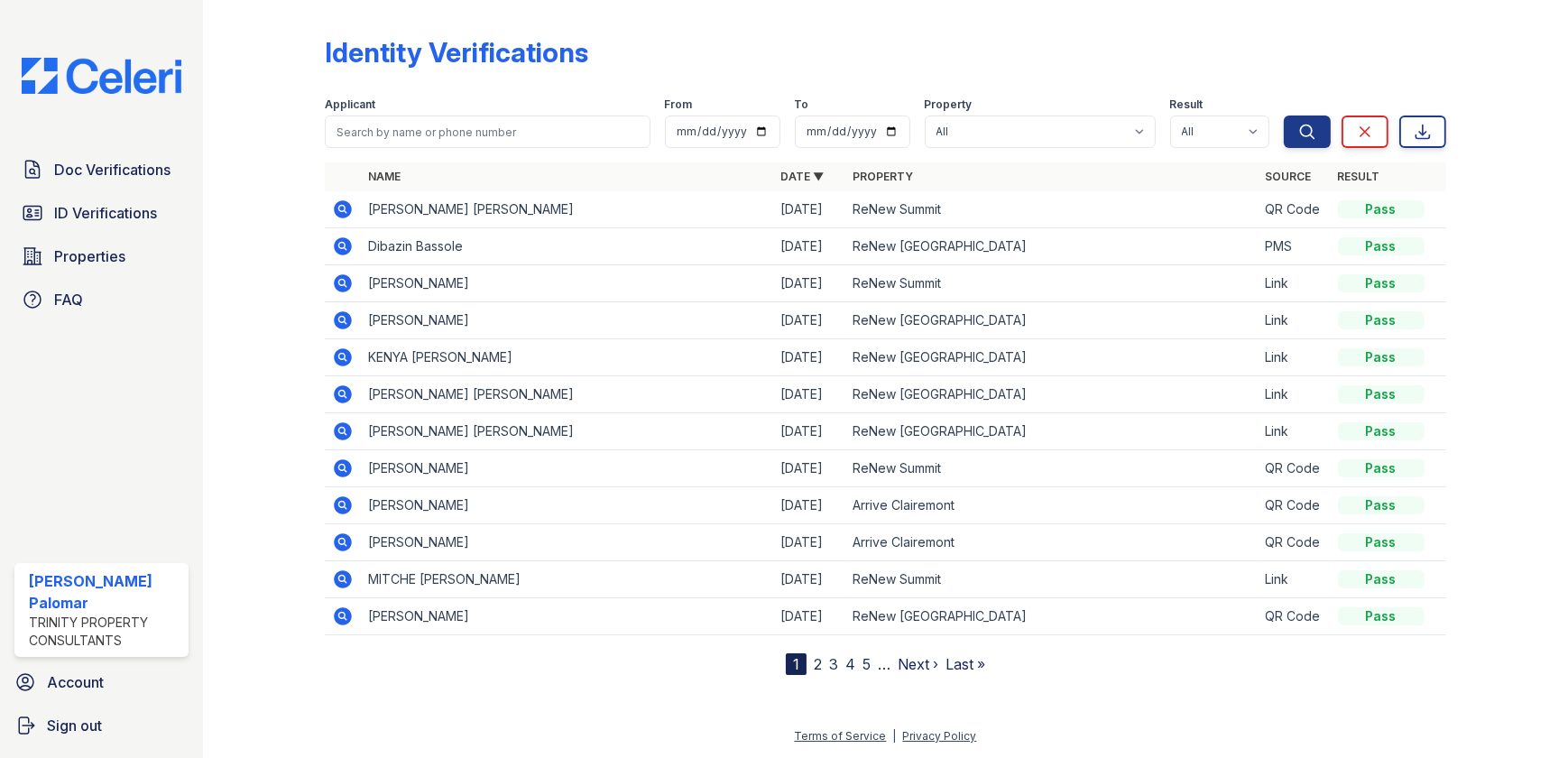
click at [343, 211] on icon at bounding box center [343, 210] width 21 height 21
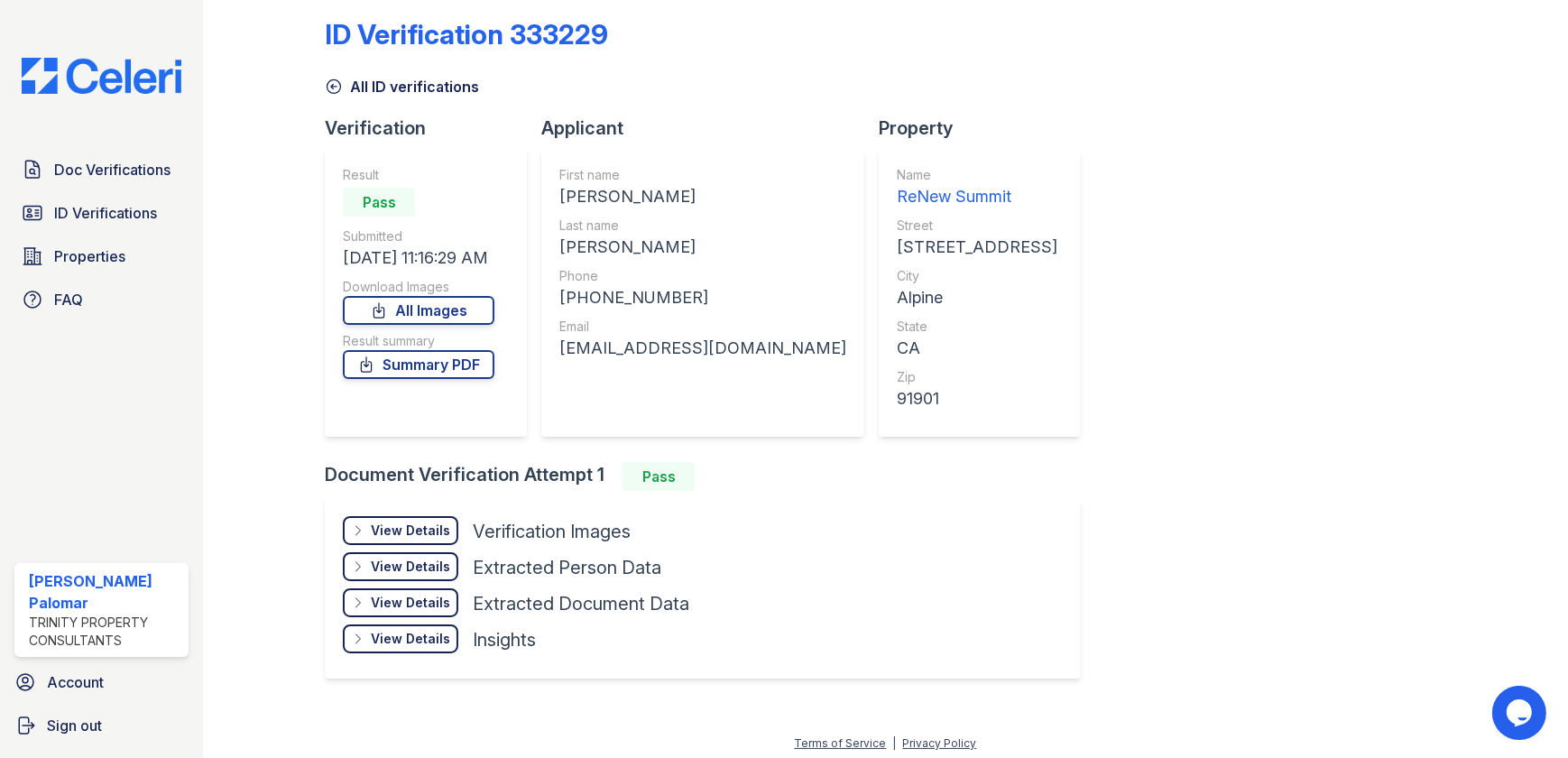
scroll to position [23, 0]
